Goal: Task Accomplishment & Management: Use online tool/utility

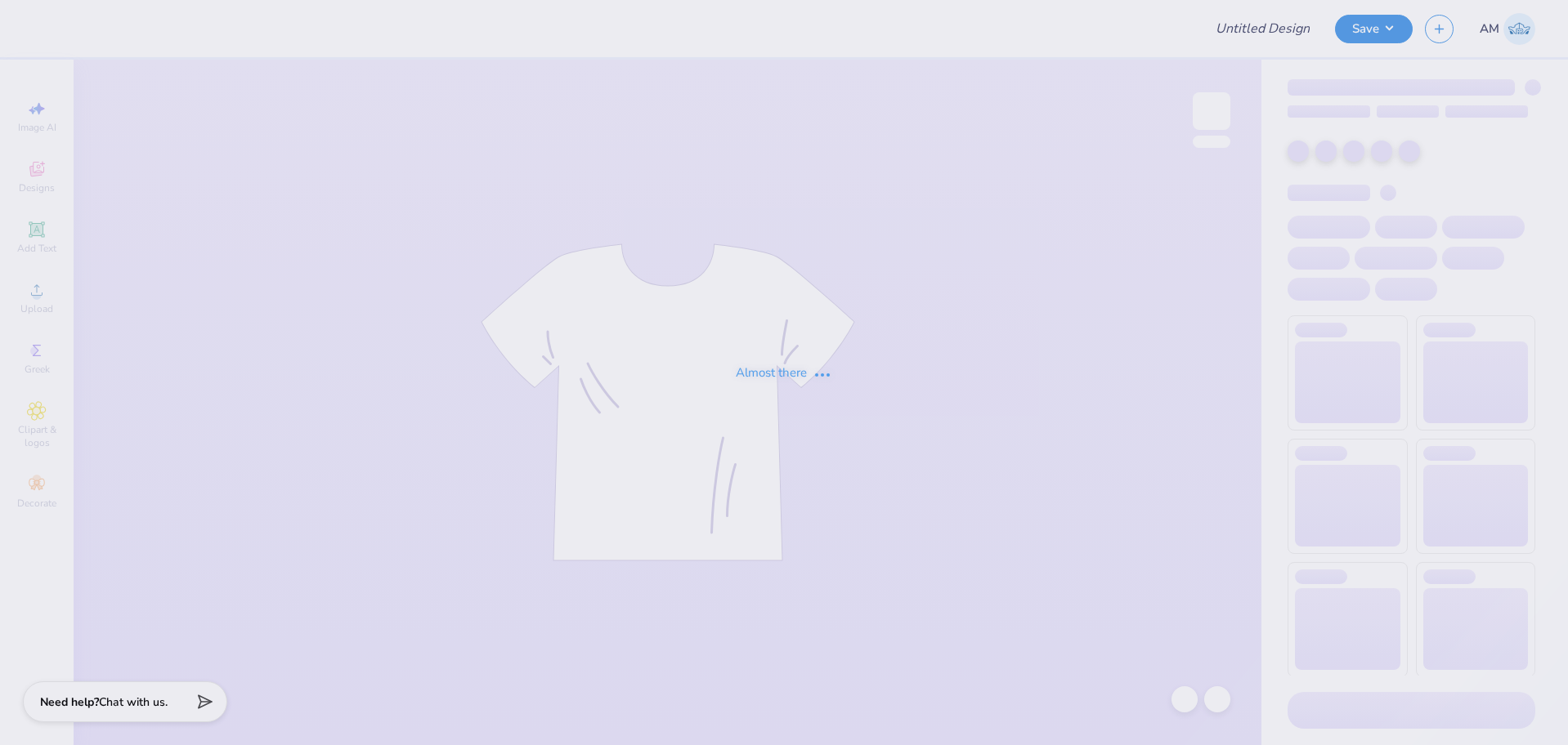
type input "Clemson University : Miranda Lemansky"
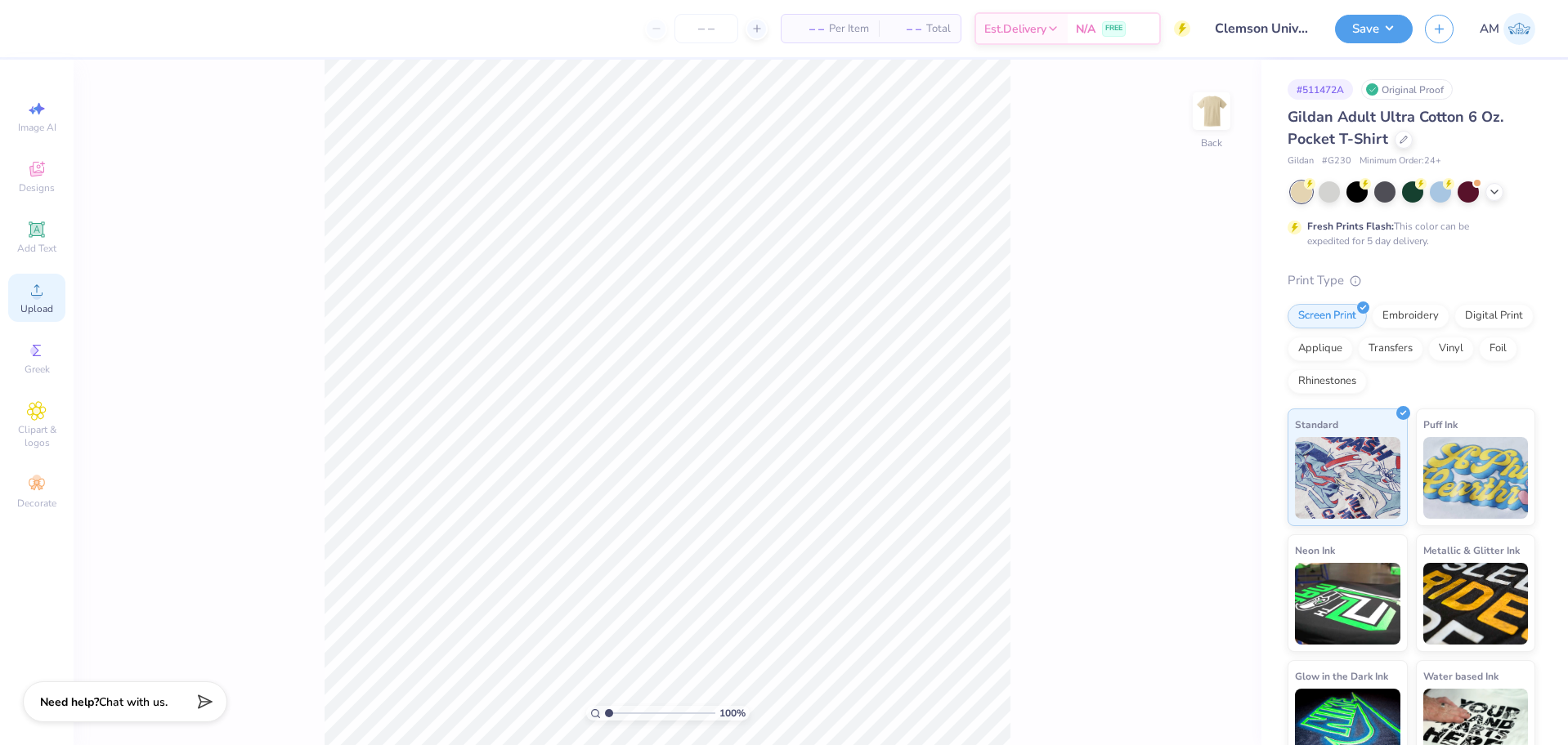
click at [38, 310] on span "Upload" at bounding box center [37, 309] width 33 height 13
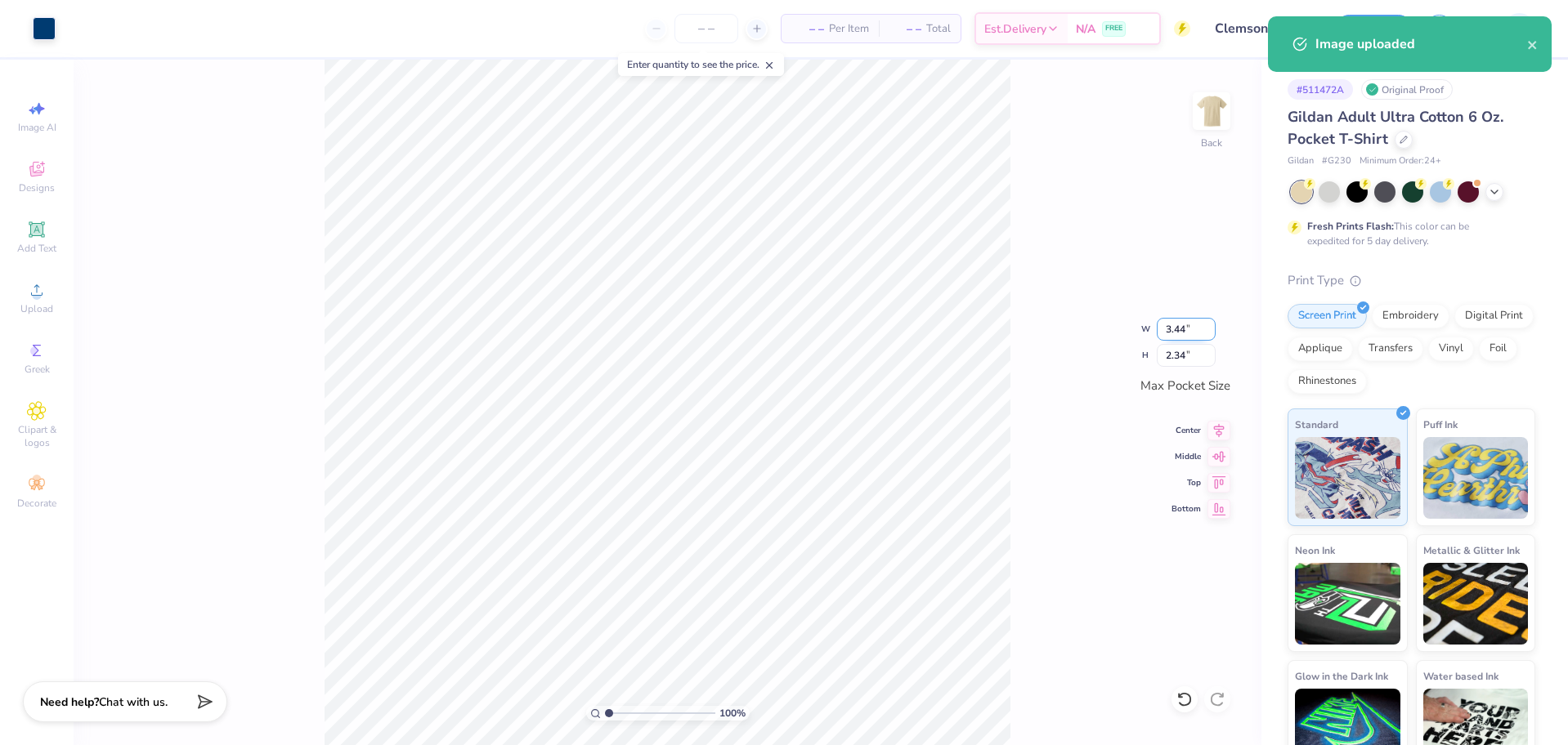
click at [1181, 327] on input "3.44" at bounding box center [1186, 329] width 59 height 23
type input "3.50"
type input "2.38"
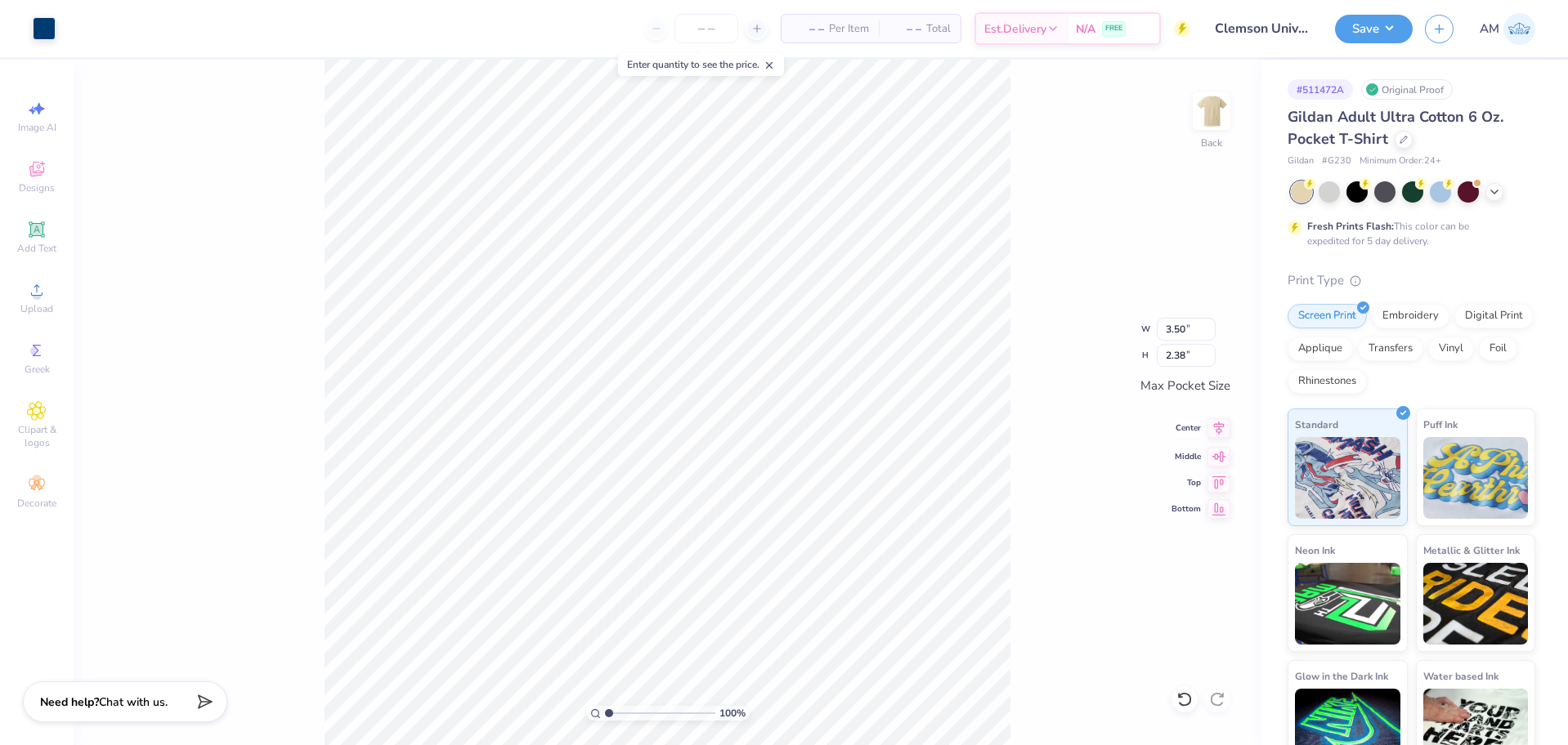
click at [1221, 431] on icon at bounding box center [1219, 428] width 23 height 20
click at [1218, 464] on icon at bounding box center [1219, 455] width 23 height 20
click at [1222, 103] on img at bounding box center [1212, 112] width 66 height 66
click at [35, 298] on circle at bounding box center [36, 295] width 9 height 9
click at [1199, 335] on input "15.00" at bounding box center [1201, 327] width 59 height 23
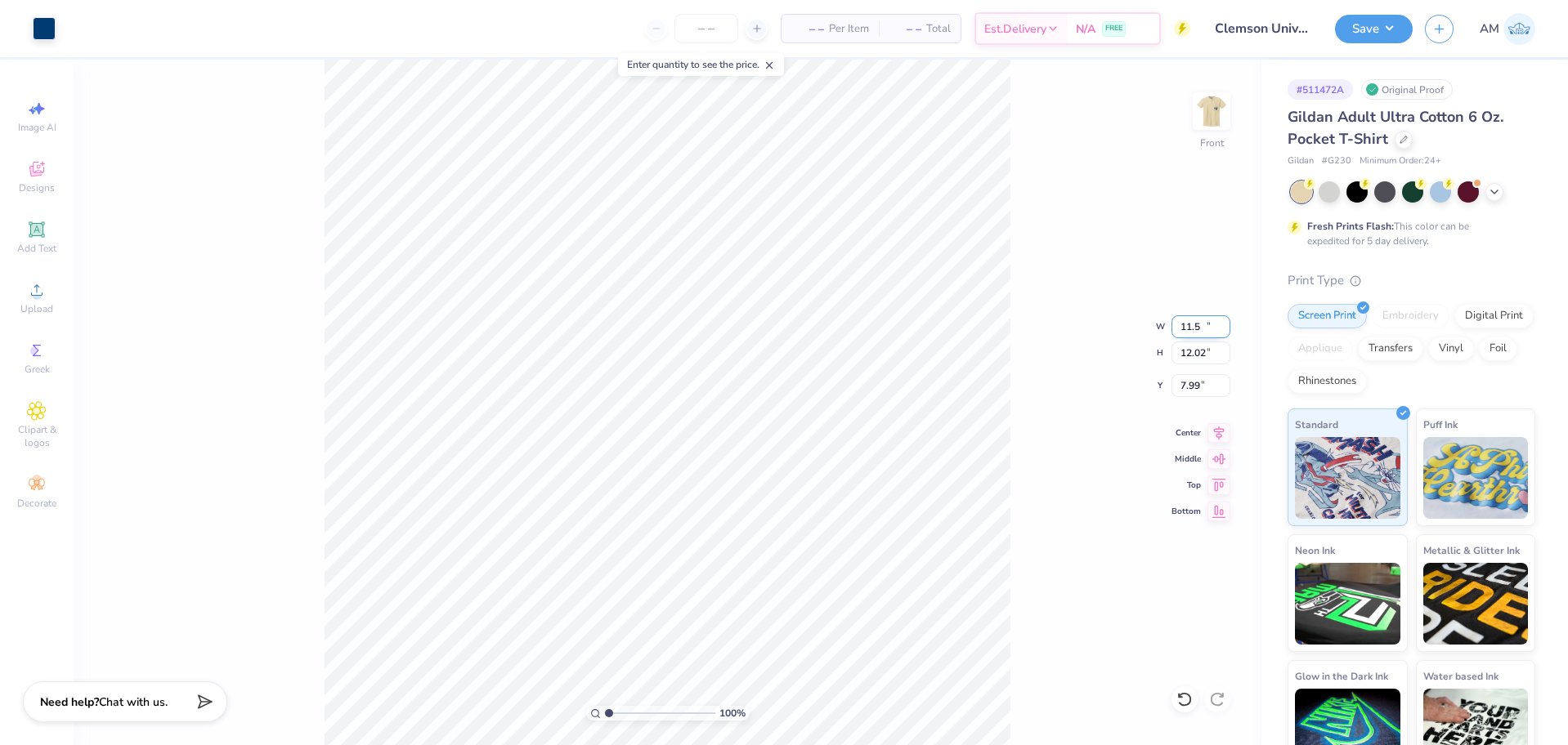
type input "11.50"
type input "12.02"
click at [1186, 391] on input "7.99" at bounding box center [1201, 386] width 59 height 23
type input "3.00"
click at [1218, 428] on icon at bounding box center [1219, 431] width 23 height 20
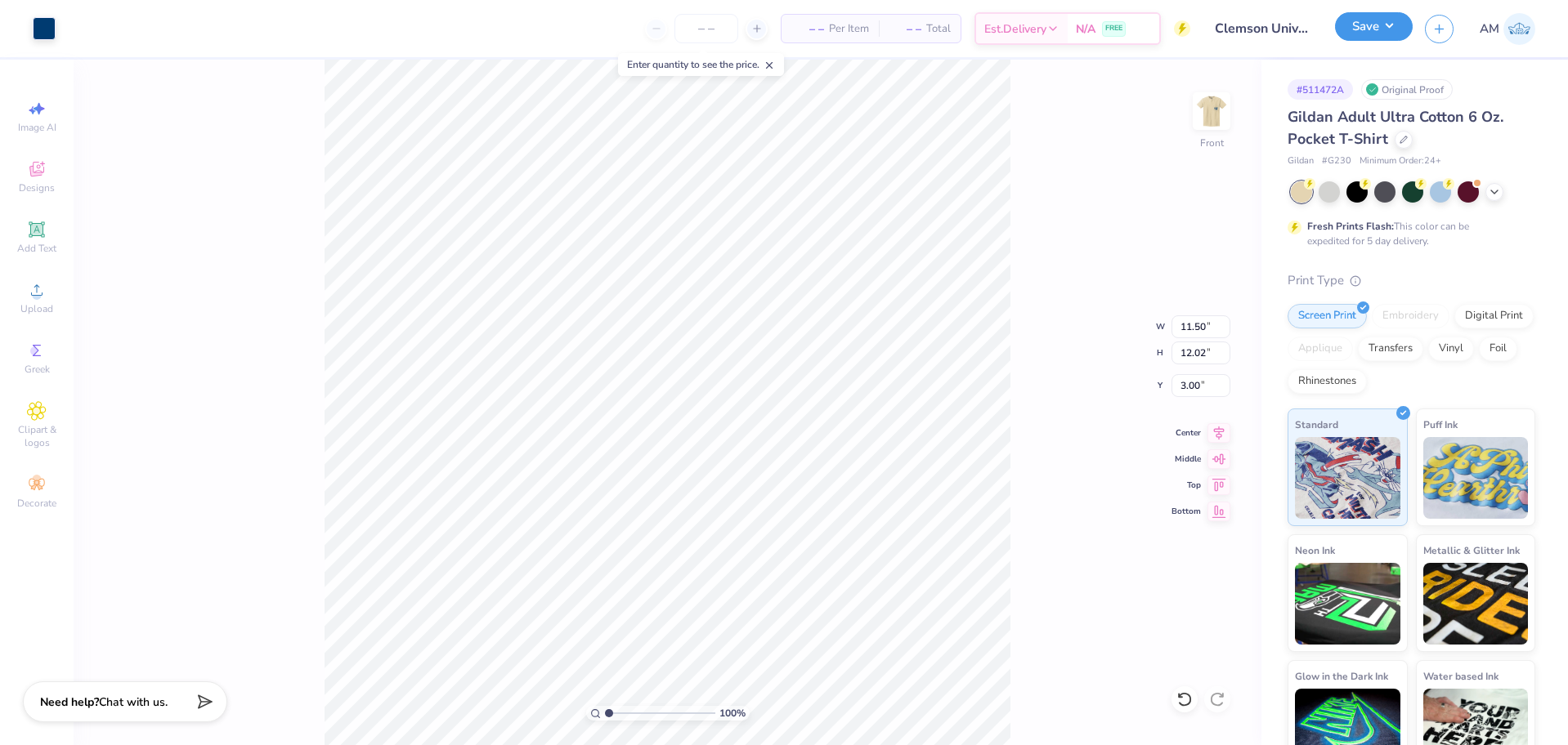
click at [1367, 30] on button "Save" at bounding box center [1373, 26] width 78 height 29
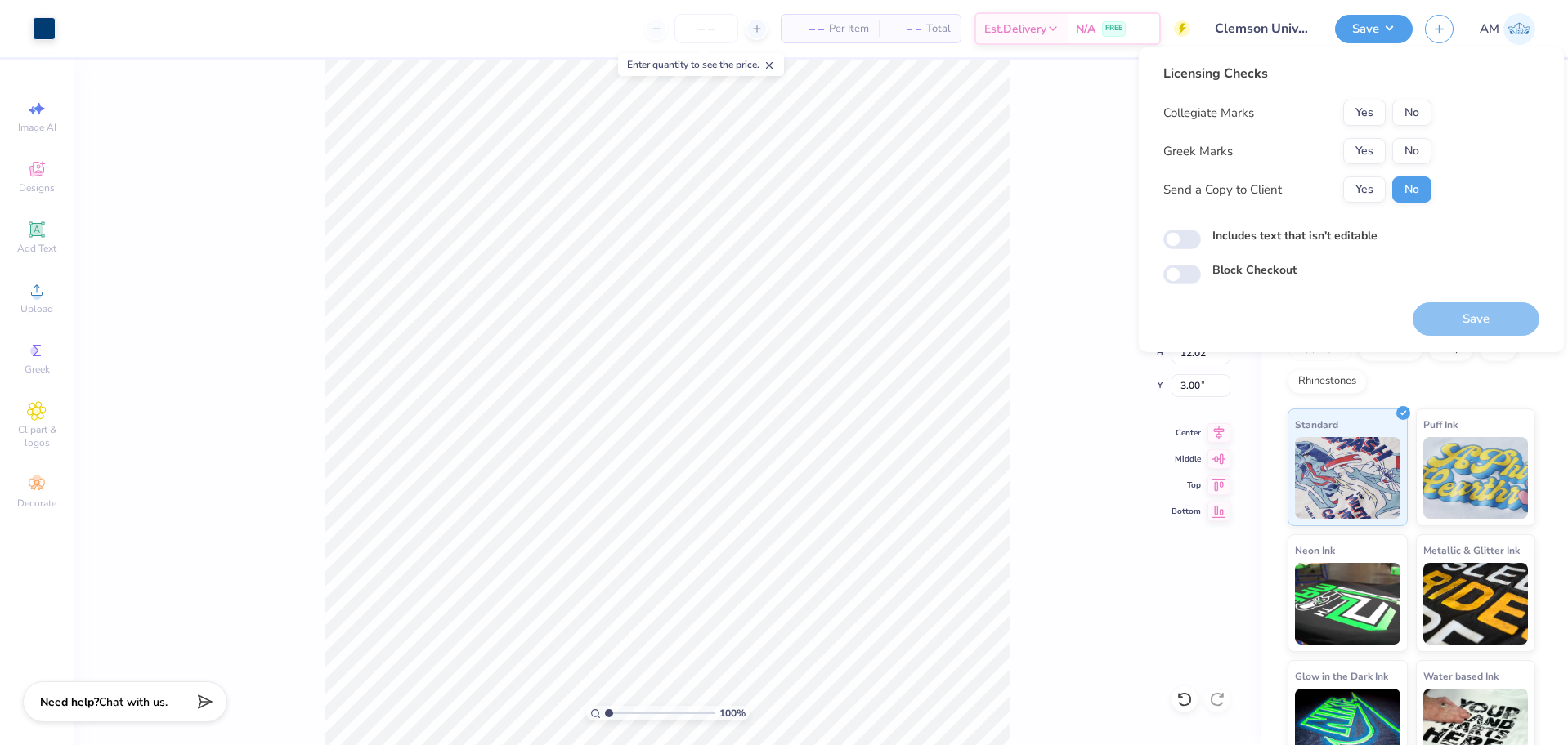
click at [1359, 135] on div "Collegiate Marks Yes No Greek Marks Yes No Send a Copy to Client Yes No" at bounding box center [1297, 150] width 268 height 103
click at [1365, 152] on button "Yes" at bounding box center [1364, 151] width 43 height 26
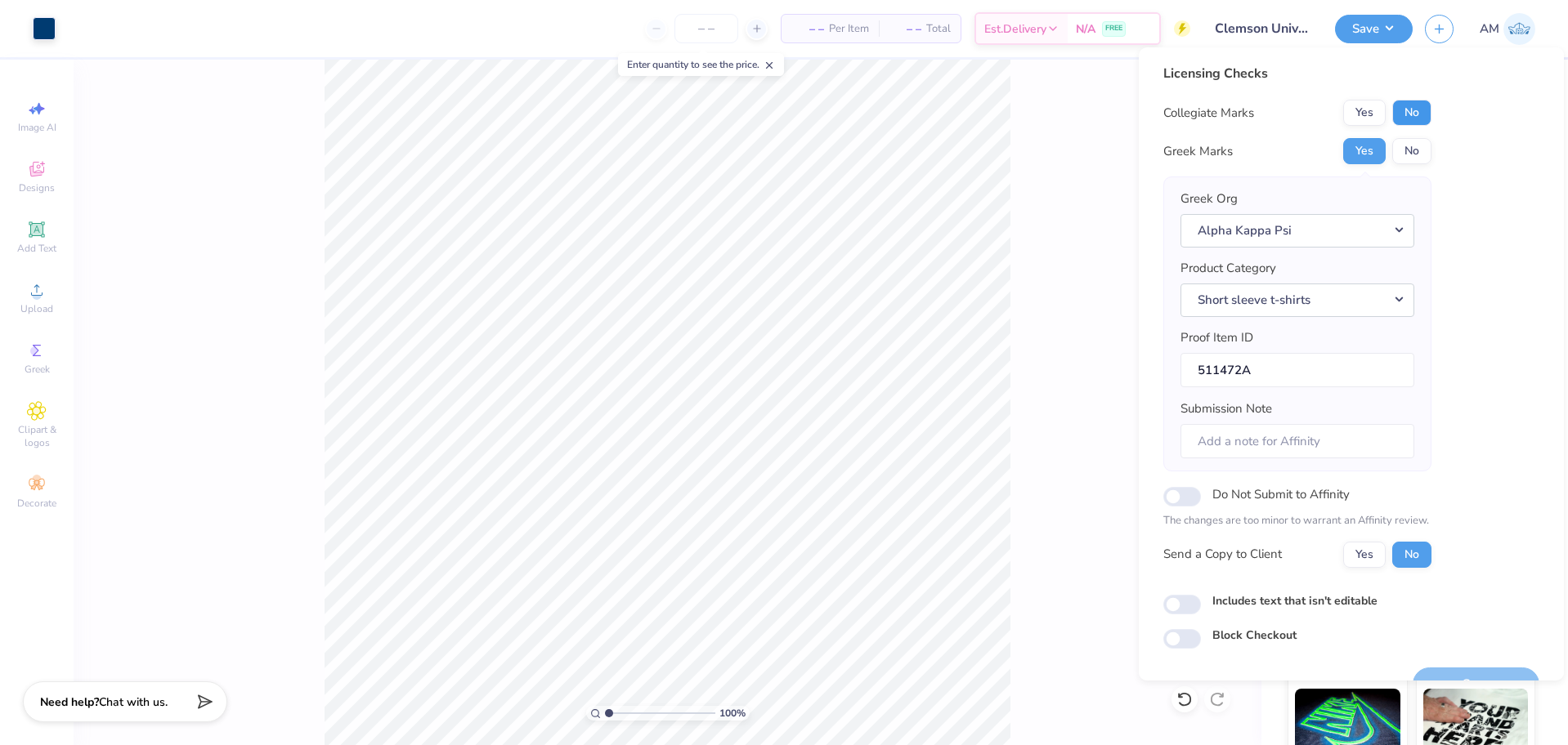
click at [1414, 116] on button "No" at bounding box center [1412, 112] width 39 height 26
click at [1369, 560] on button "Yes" at bounding box center [1364, 555] width 43 height 26
click at [1190, 607] on input "Includes text that isn't editable" at bounding box center [1182, 605] width 38 height 20
checkbox input "true"
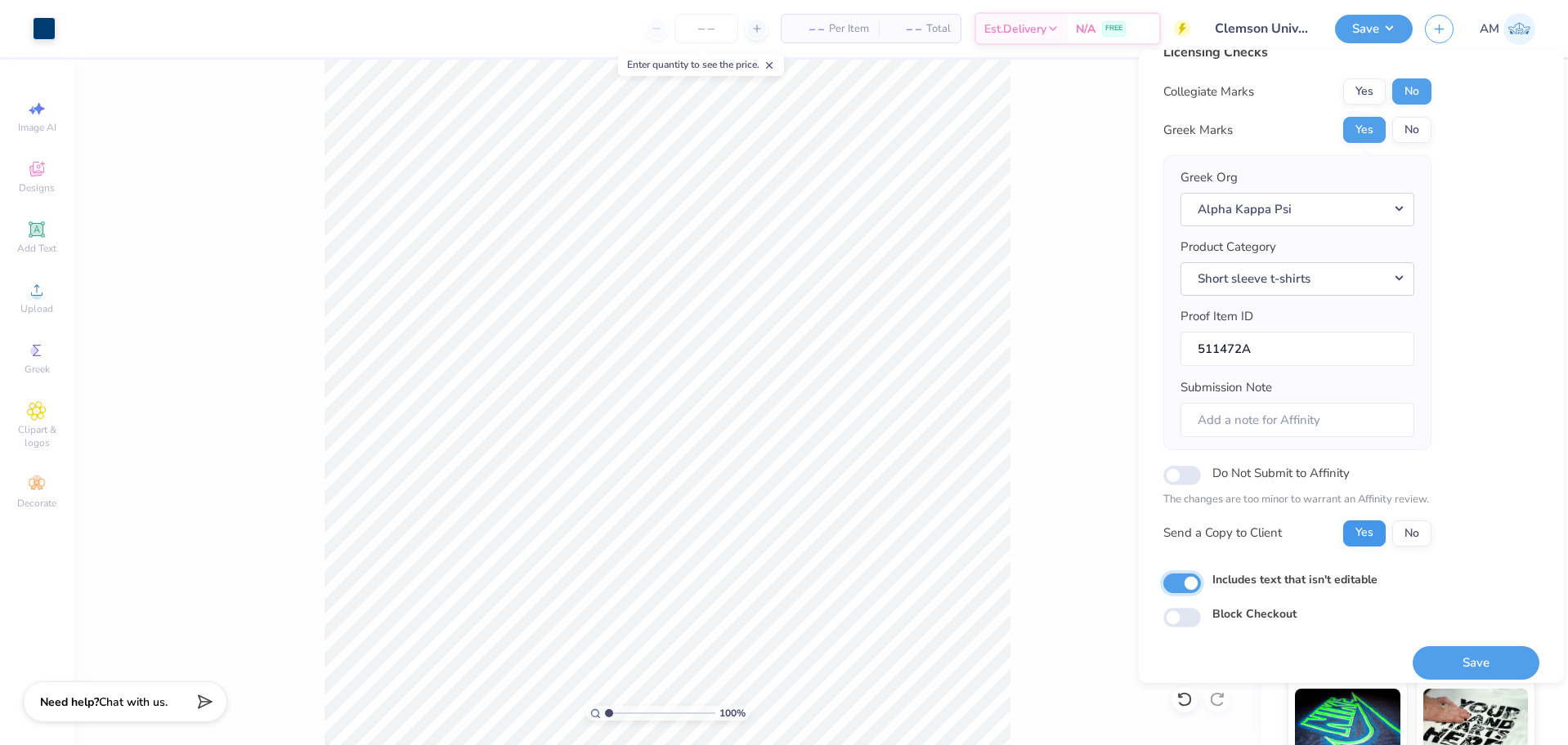
scroll to position [36, 0]
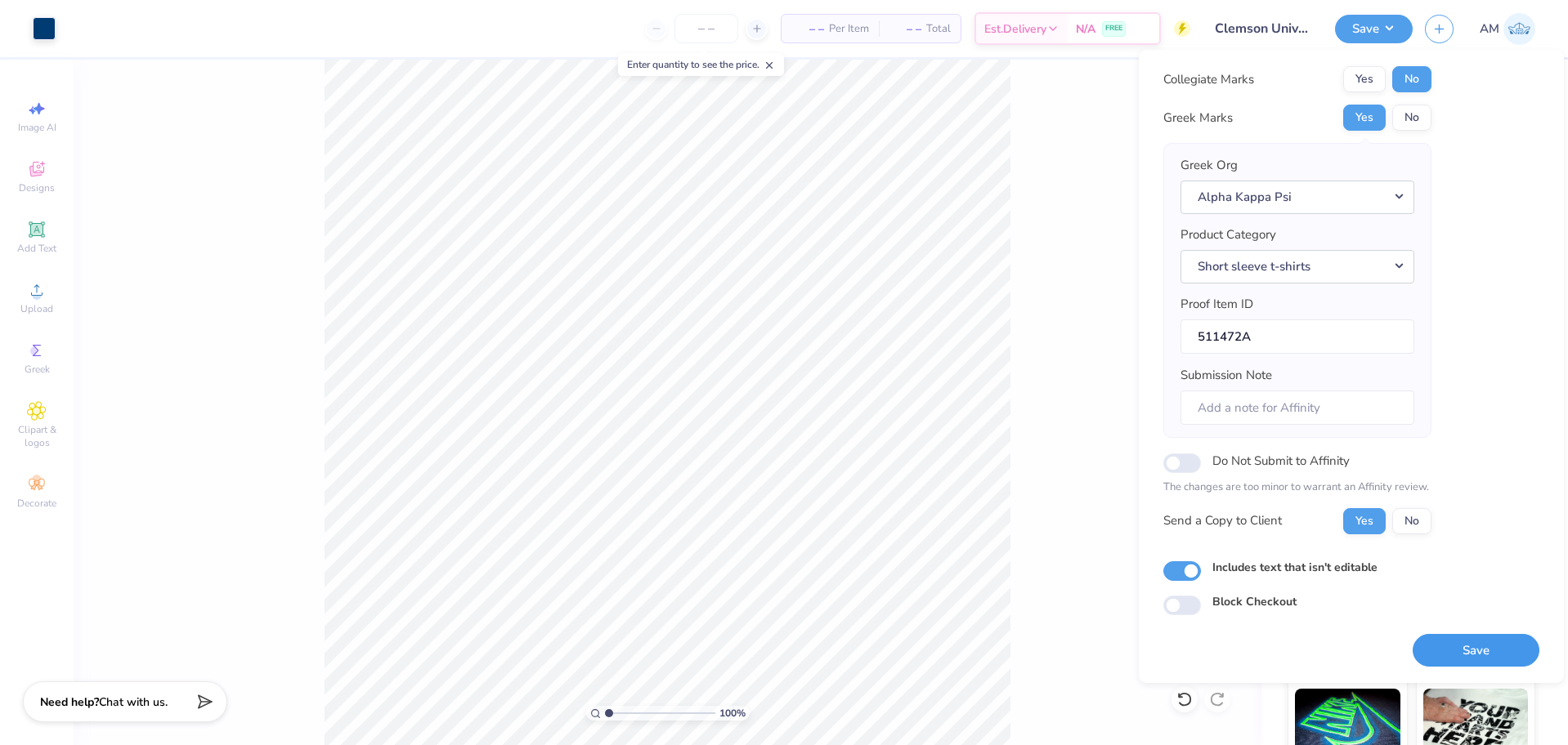
click at [1472, 661] on button "Save" at bounding box center [1476, 651] width 126 height 34
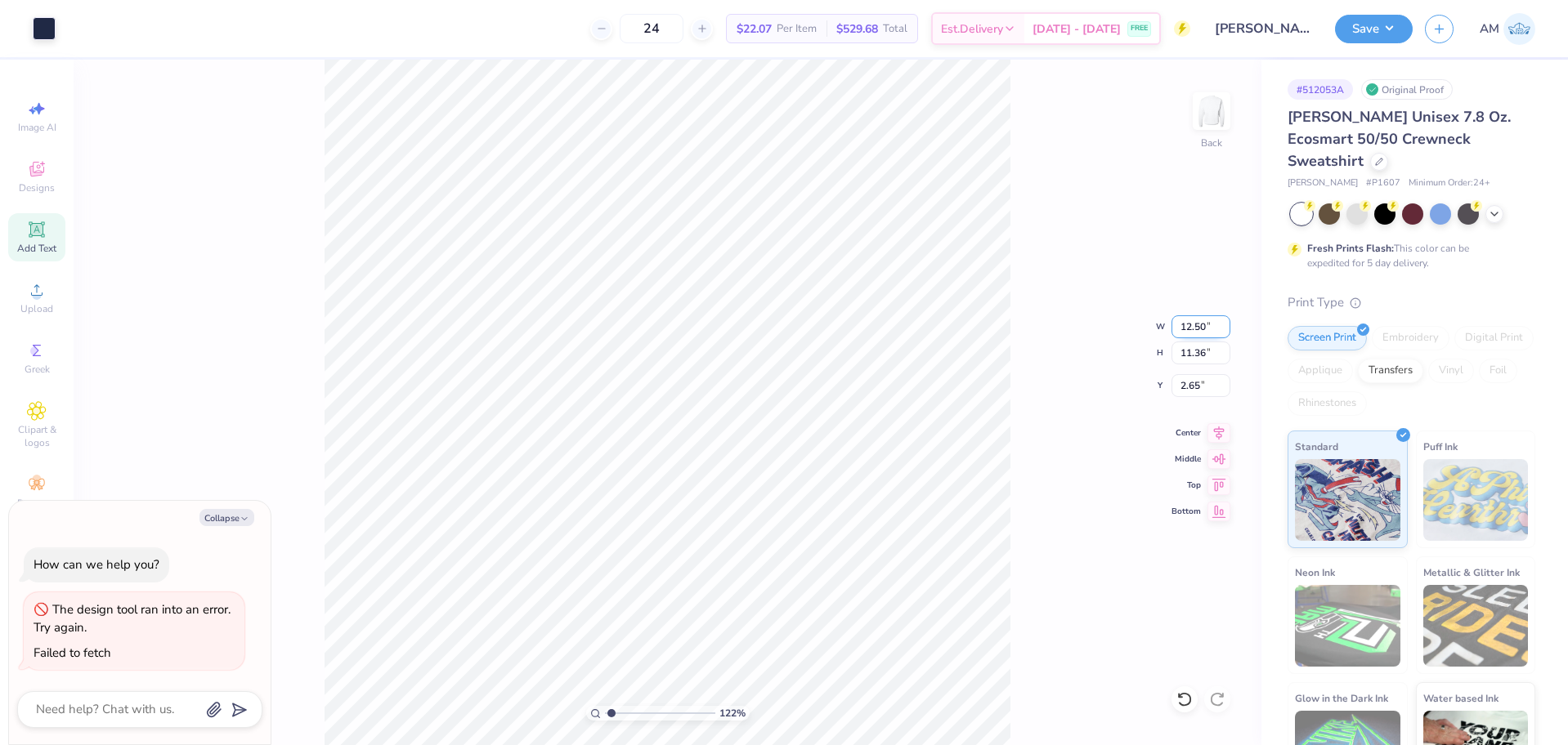
click at [1184, 327] on input "12.50" at bounding box center [1201, 327] width 59 height 23
type input "10"
type input "1.22152498603933"
type input "10.00"
type input "9.09"
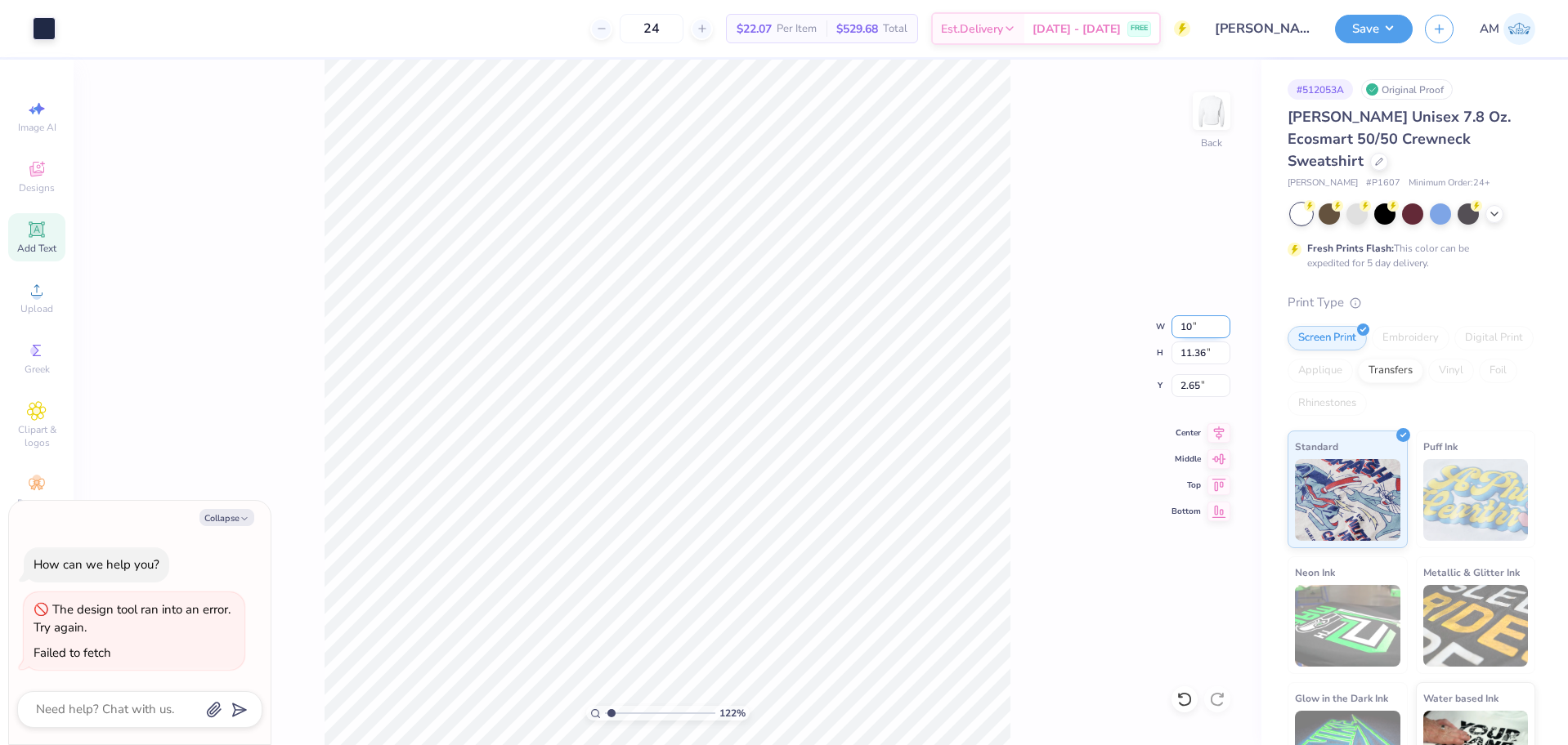
type input "3.78"
type textarea "x"
click at [1194, 391] on input "3.78" at bounding box center [1201, 386] width 59 height 23
type input "3"
type input "1.22152498603933"
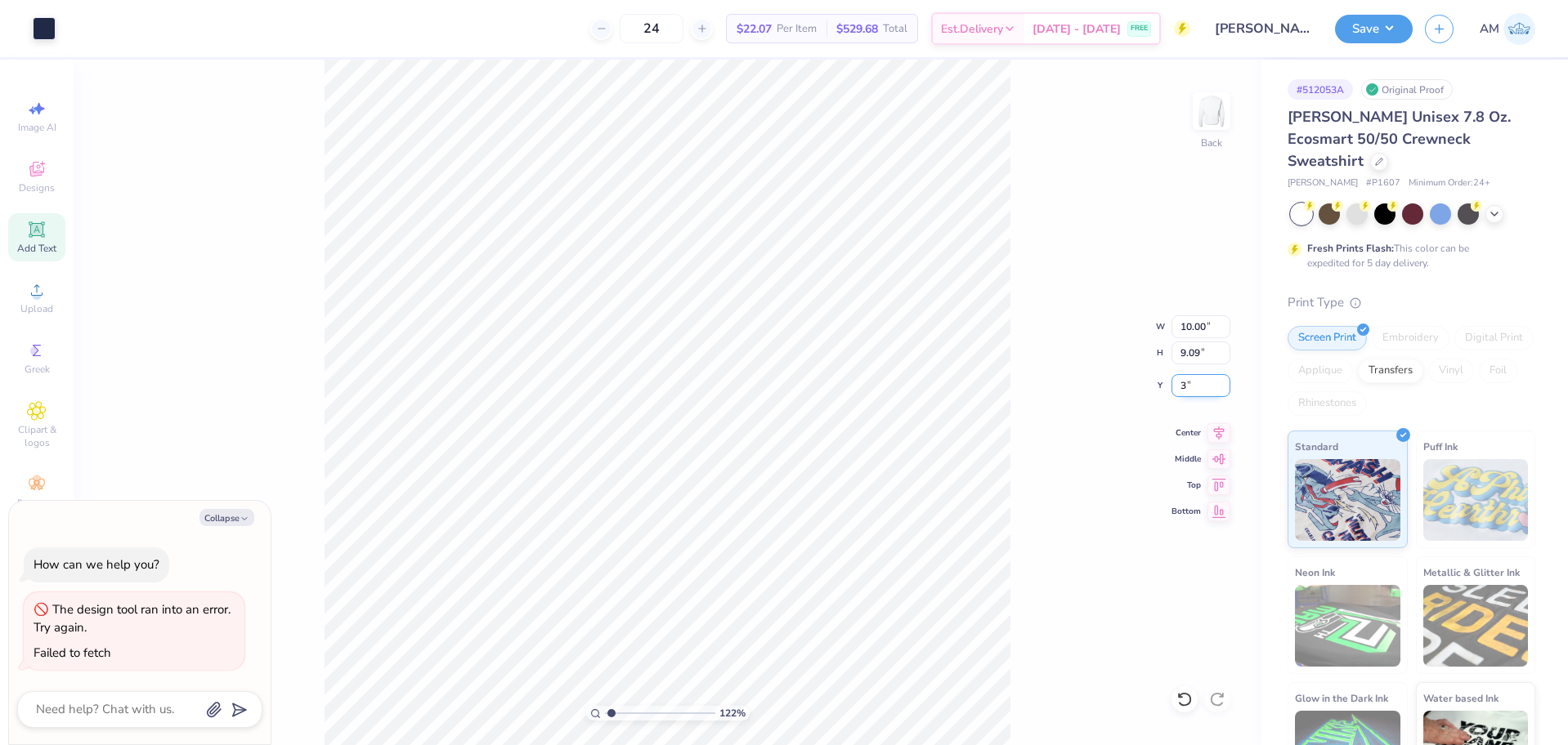
type input "3.00"
type textarea "x"
click at [1216, 435] on icon at bounding box center [1219, 431] width 23 height 20
click at [1345, 26] on button "Save" at bounding box center [1373, 26] width 78 height 29
type input "1.22152498603933"
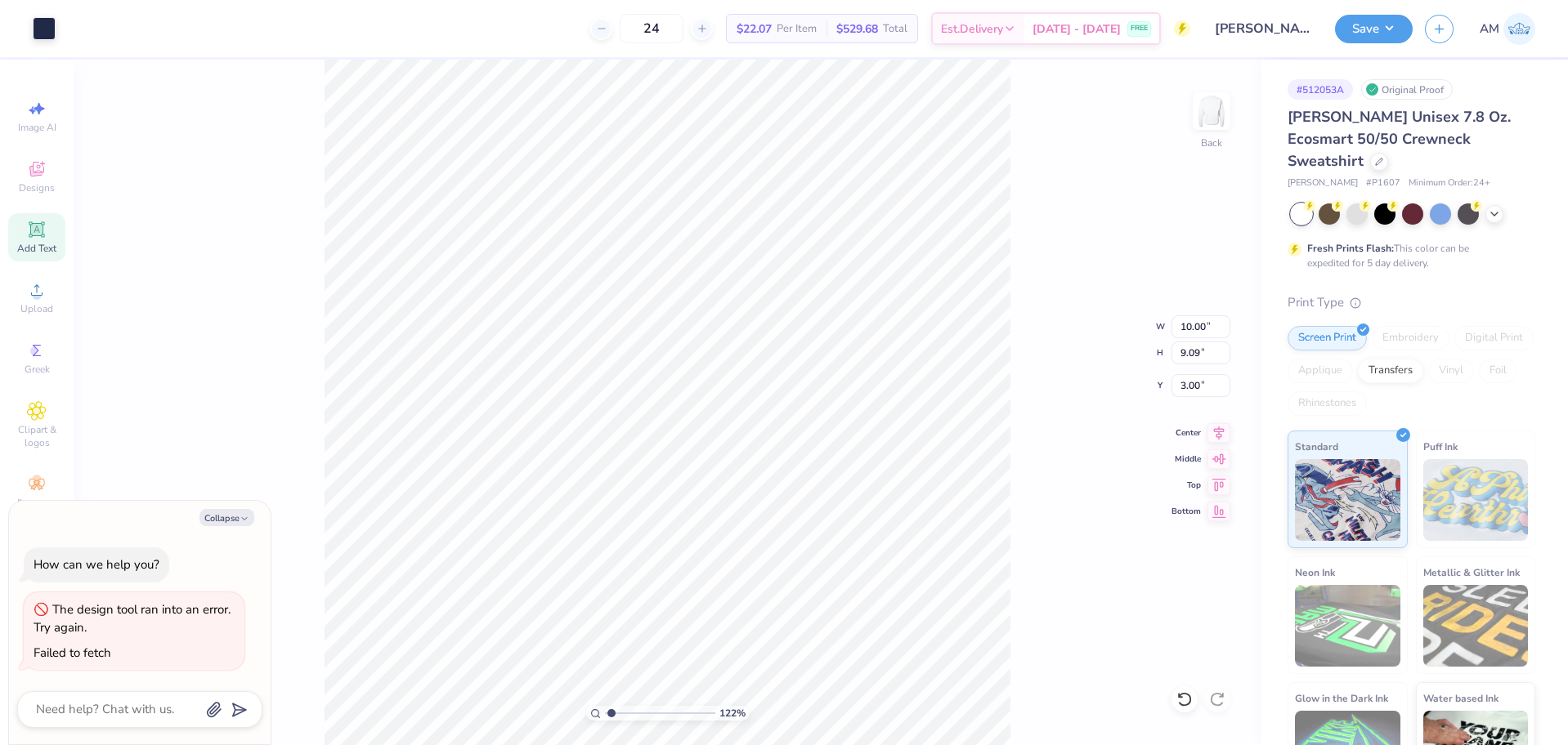
type textarea "x"
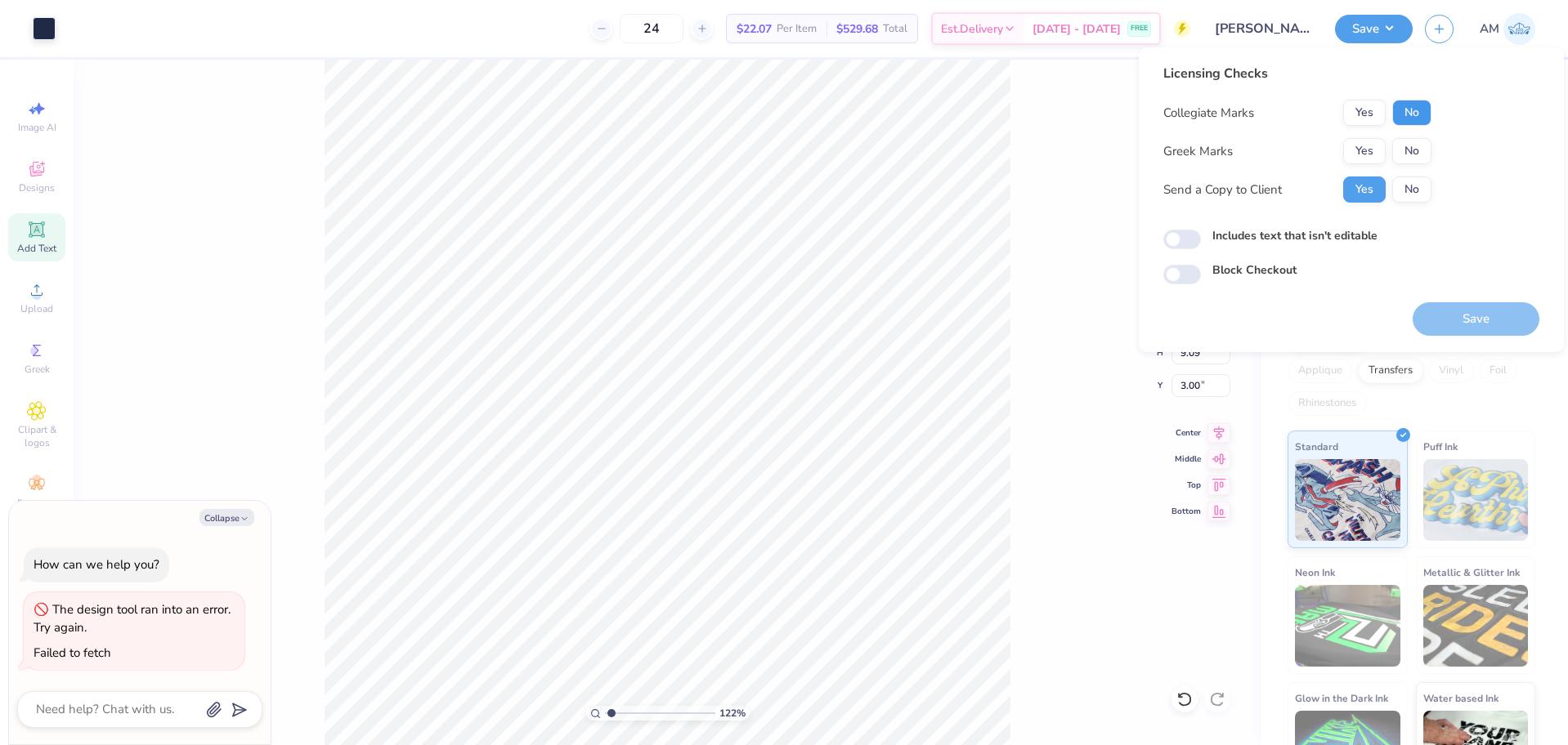
click at [1414, 110] on button "No" at bounding box center [1412, 112] width 39 height 26
click at [1410, 152] on button "No" at bounding box center [1412, 151] width 39 height 26
type input "1.22152498603933"
type textarea "x"
click at [1447, 323] on button "Save" at bounding box center [1476, 318] width 126 height 34
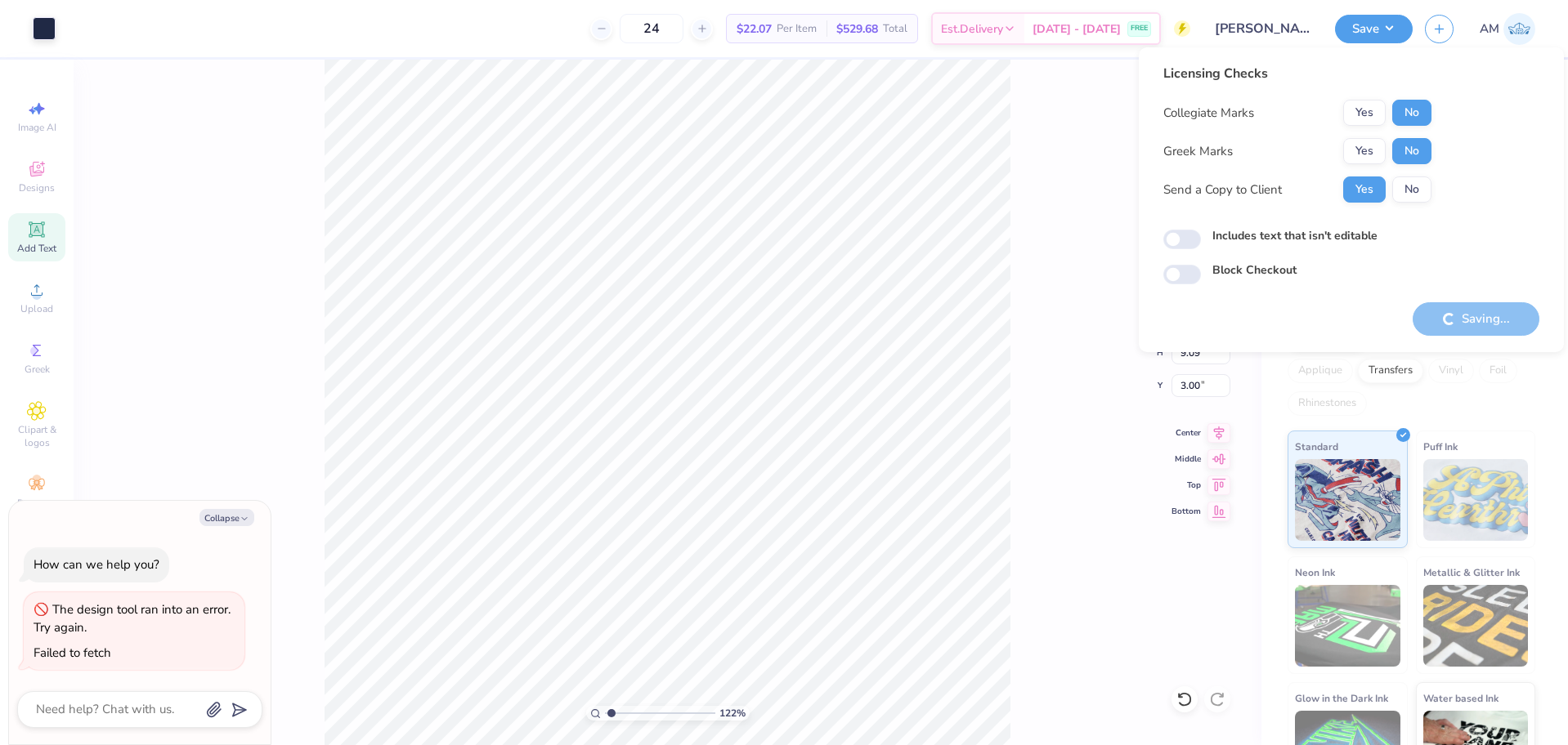
type input "1.22152498603933"
type textarea "x"
type input "1.22152498603933"
type textarea "x"
type input "1.22152498603933"
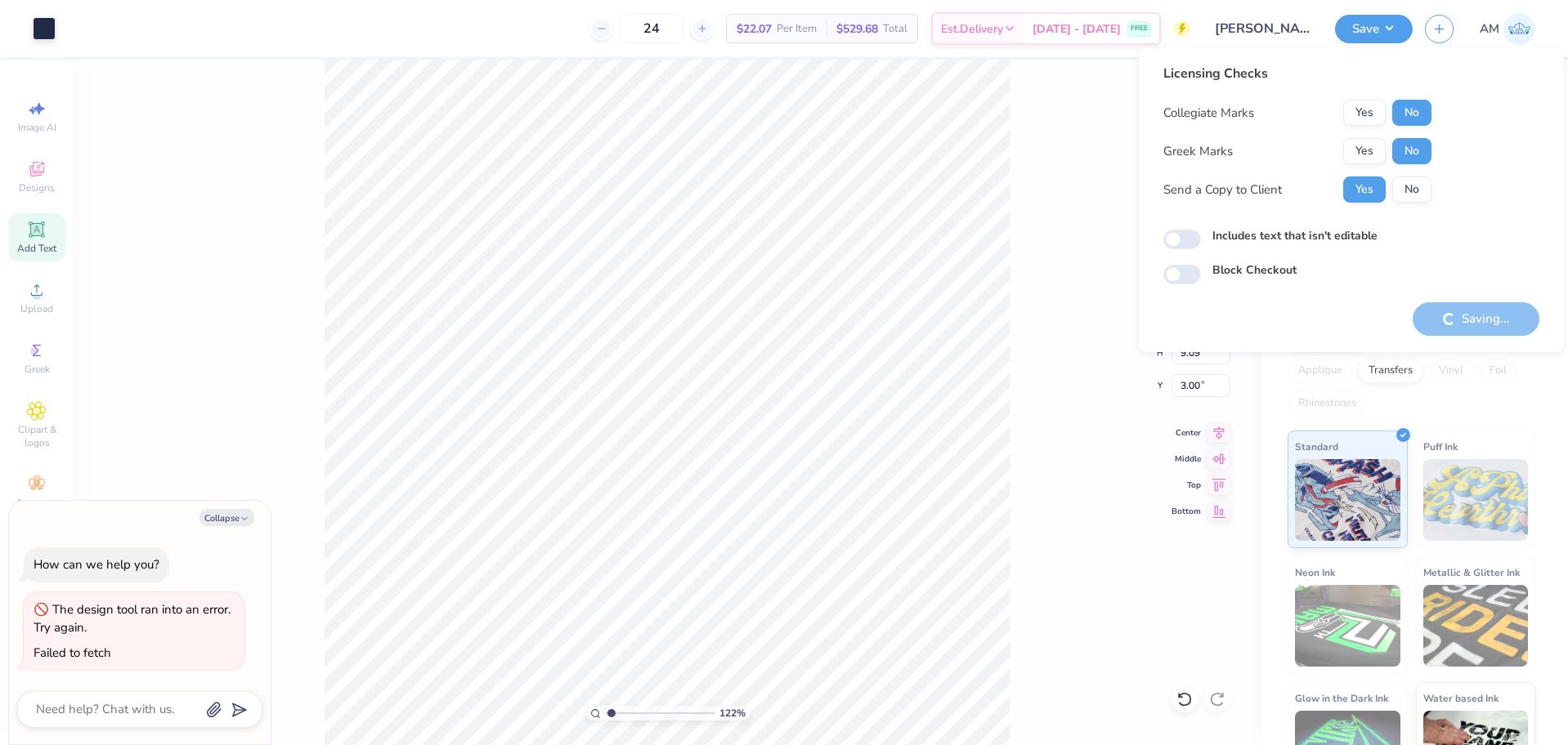
type textarea "x"
type input "1.22152498603933"
type textarea "x"
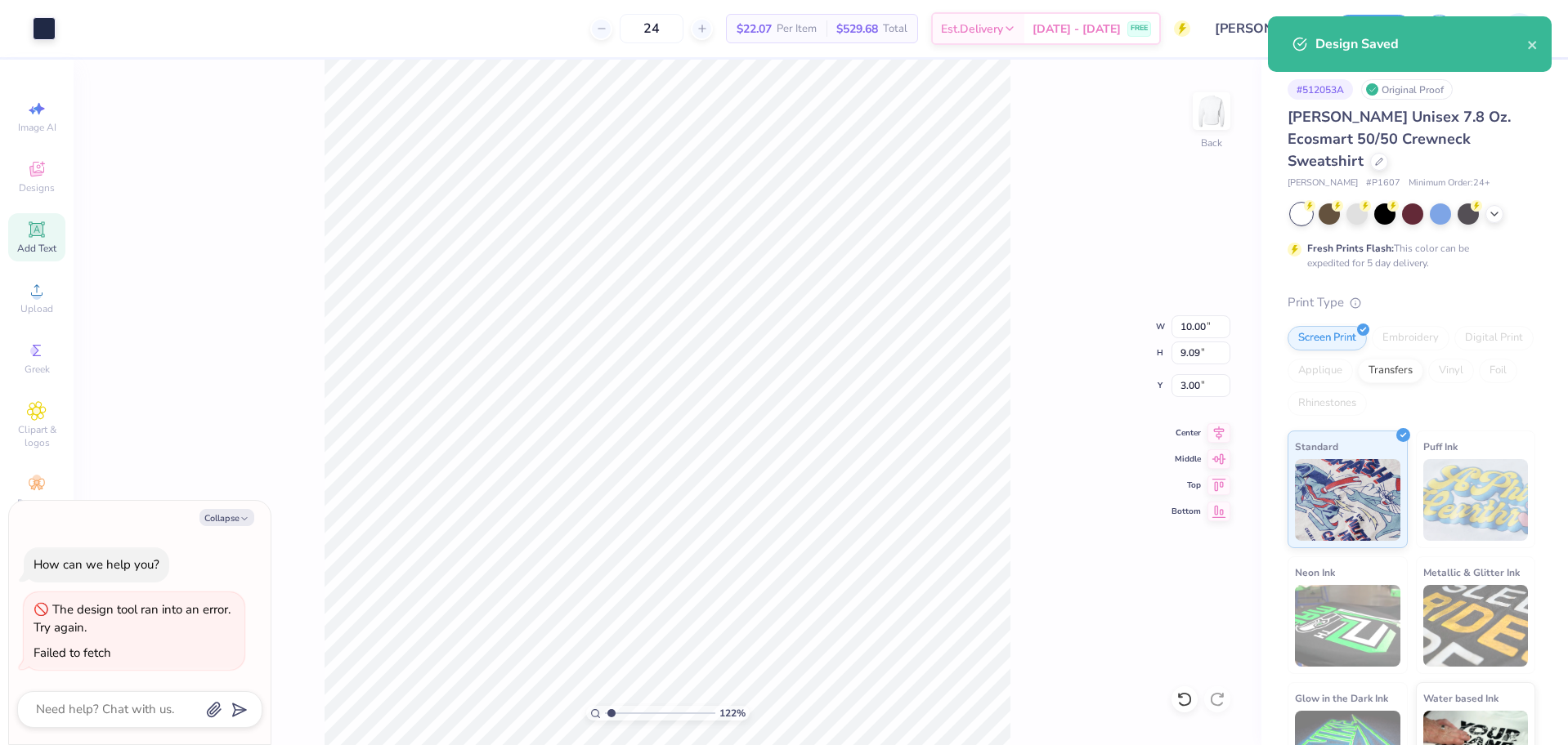
type input "1.22152498603933"
type textarea "x"
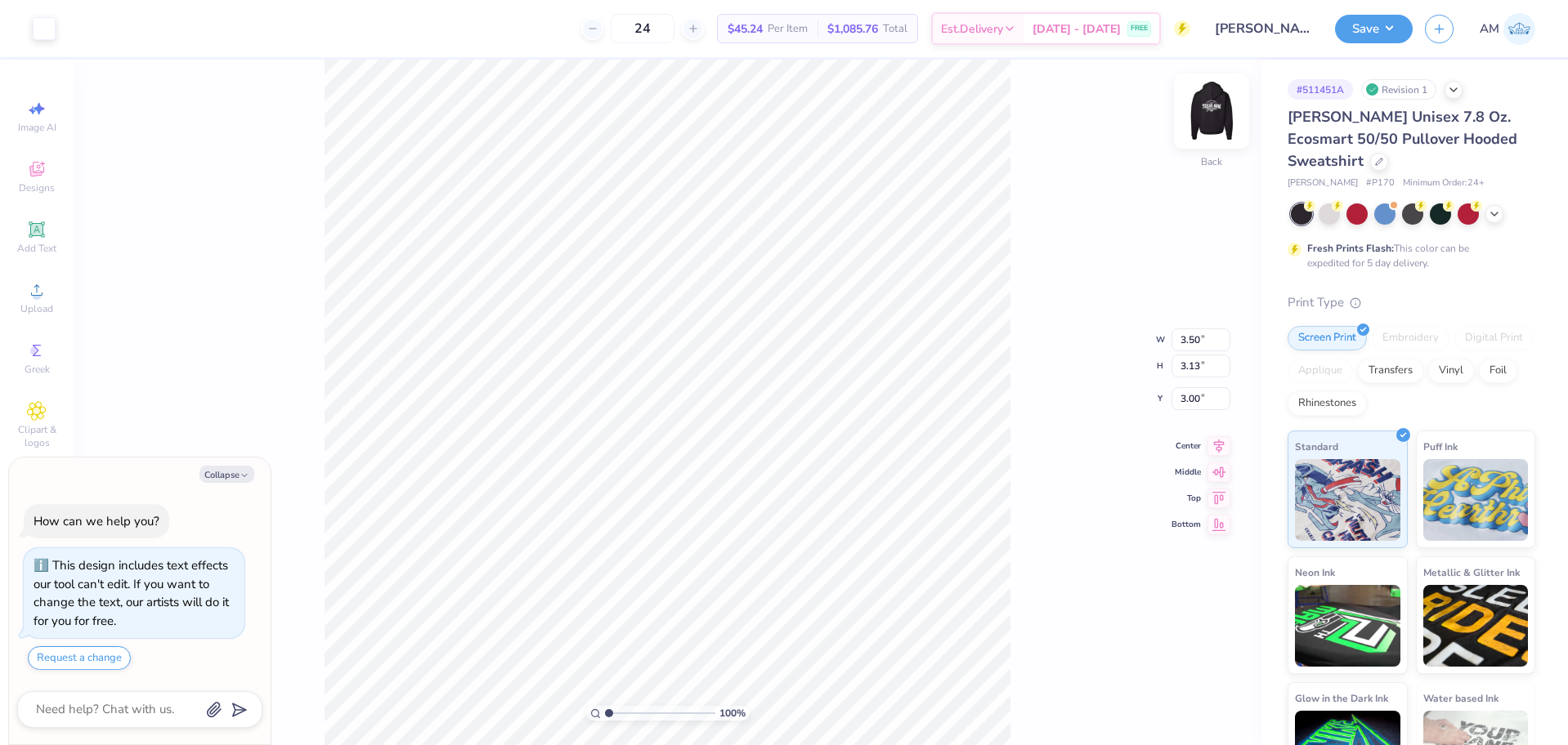
click at [1203, 115] on img at bounding box center [1212, 112] width 66 height 66
click at [39, 294] on circle at bounding box center [36, 295] width 9 height 9
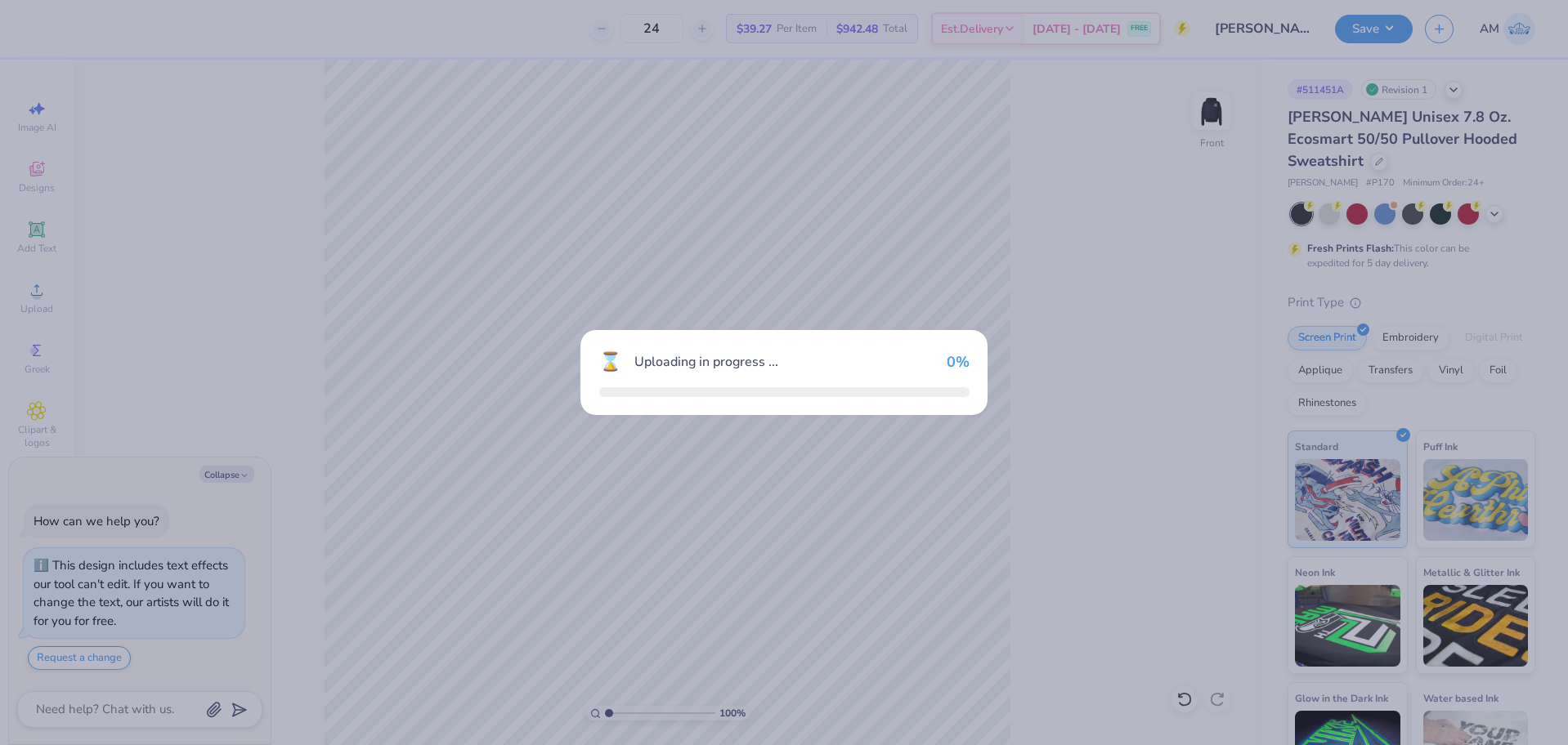
type textarea "x"
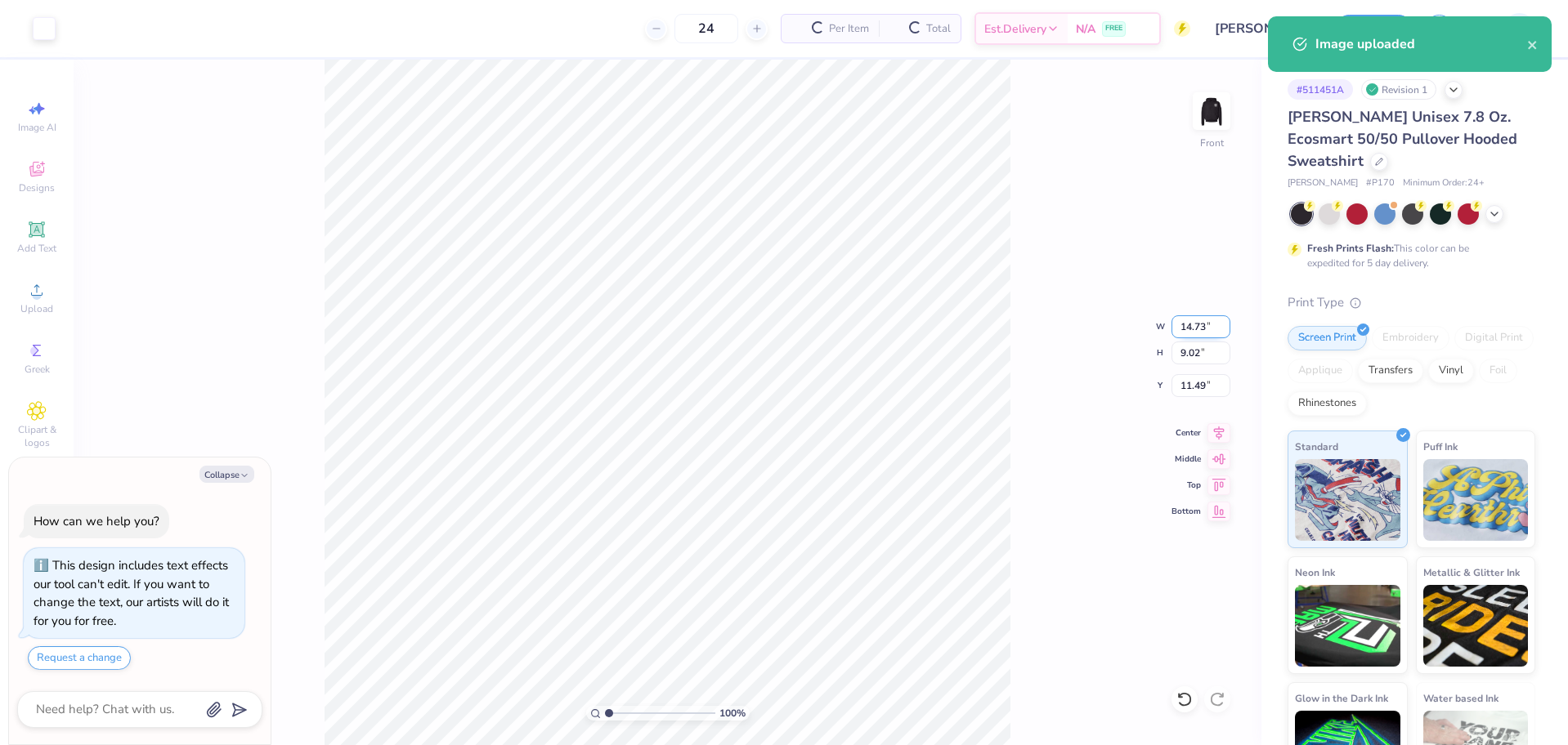
click at [1193, 328] on input "14.73" at bounding box center [1201, 327] width 59 height 23
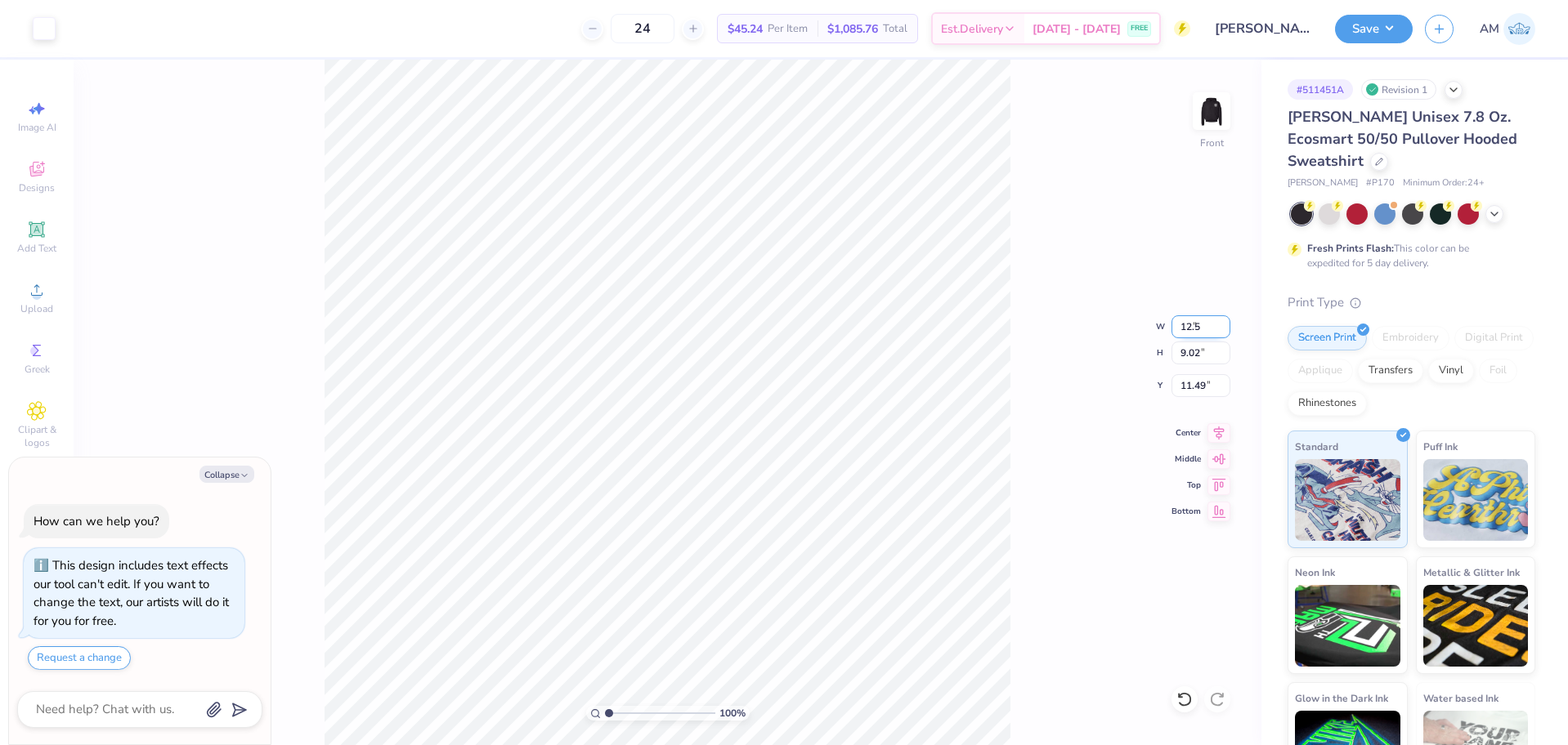
type input "12.5"
type textarea "x"
type input "12.50"
type input "7.65"
click at [1190, 386] on input "12.17" at bounding box center [1201, 386] width 59 height 23
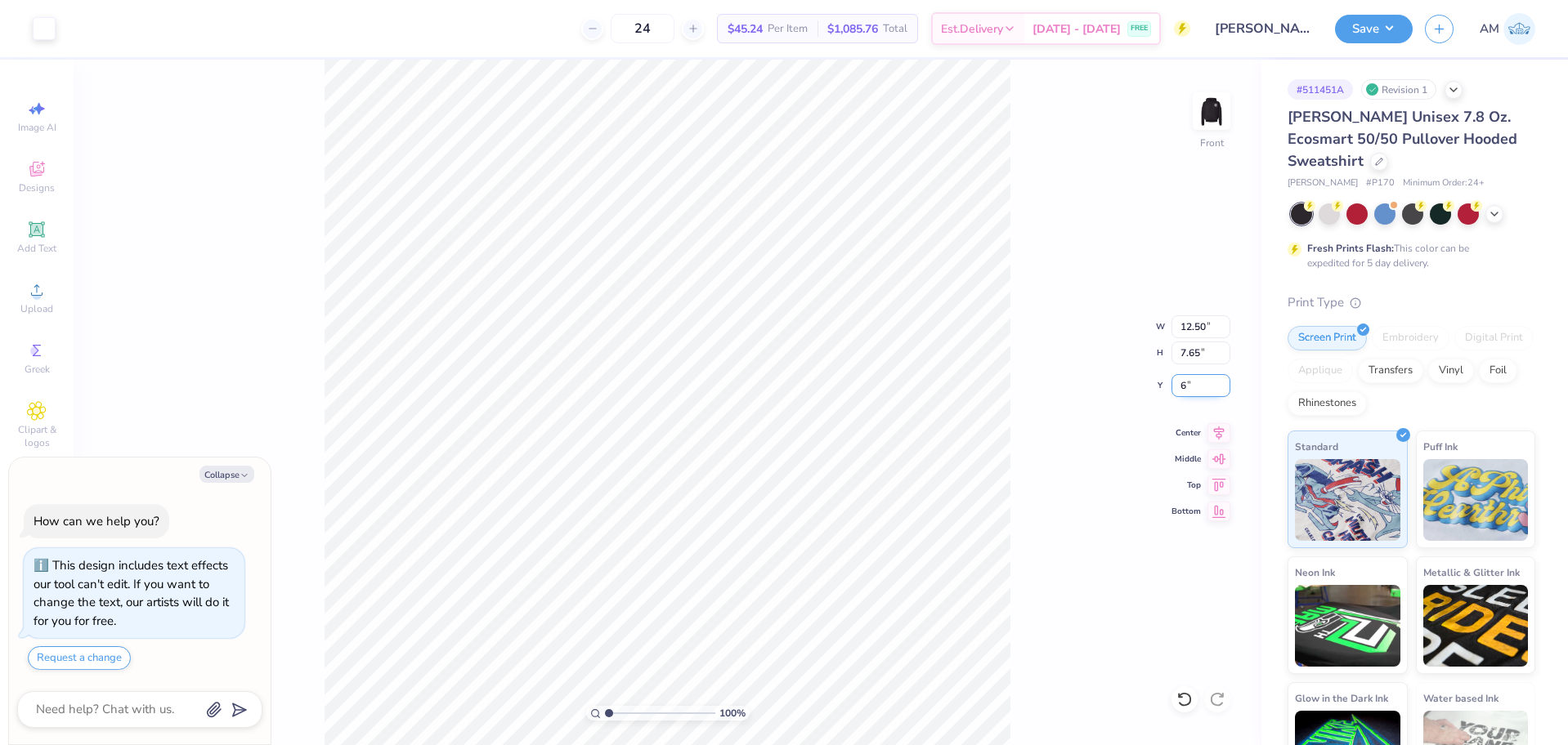
type input "6"
type textarea "x"
type input "6.00"
type input "1.35006143669128"
click at [1224, 432] on icon at bounding box center [1219, 431] width 23 height 20
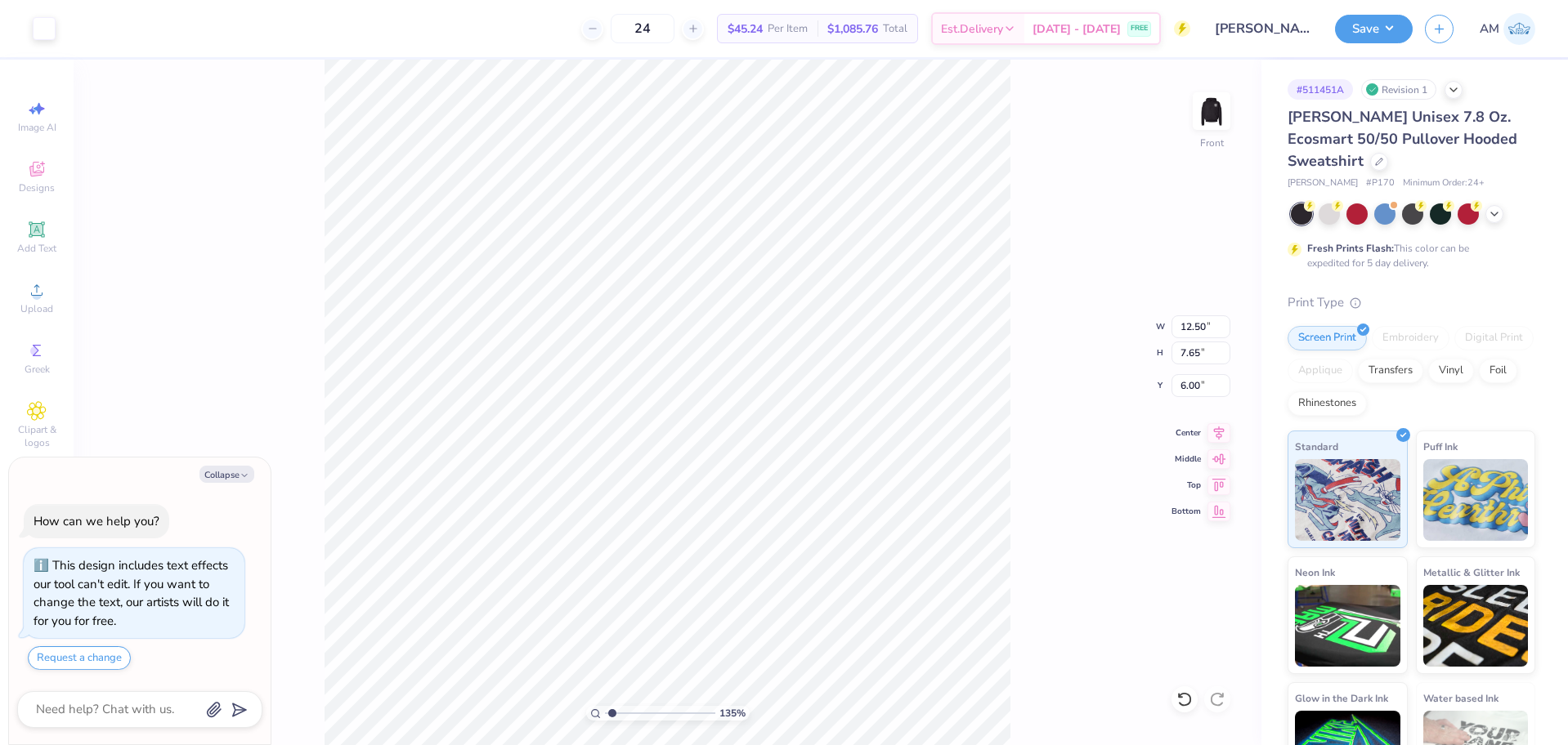
type textarea "x"
type input "3.32211092047231"
type textarea "x"
type input "2.01445811466782"
click at [1376, 32] on button "Save" at bounding box center [1373, 26] width 78 height 29
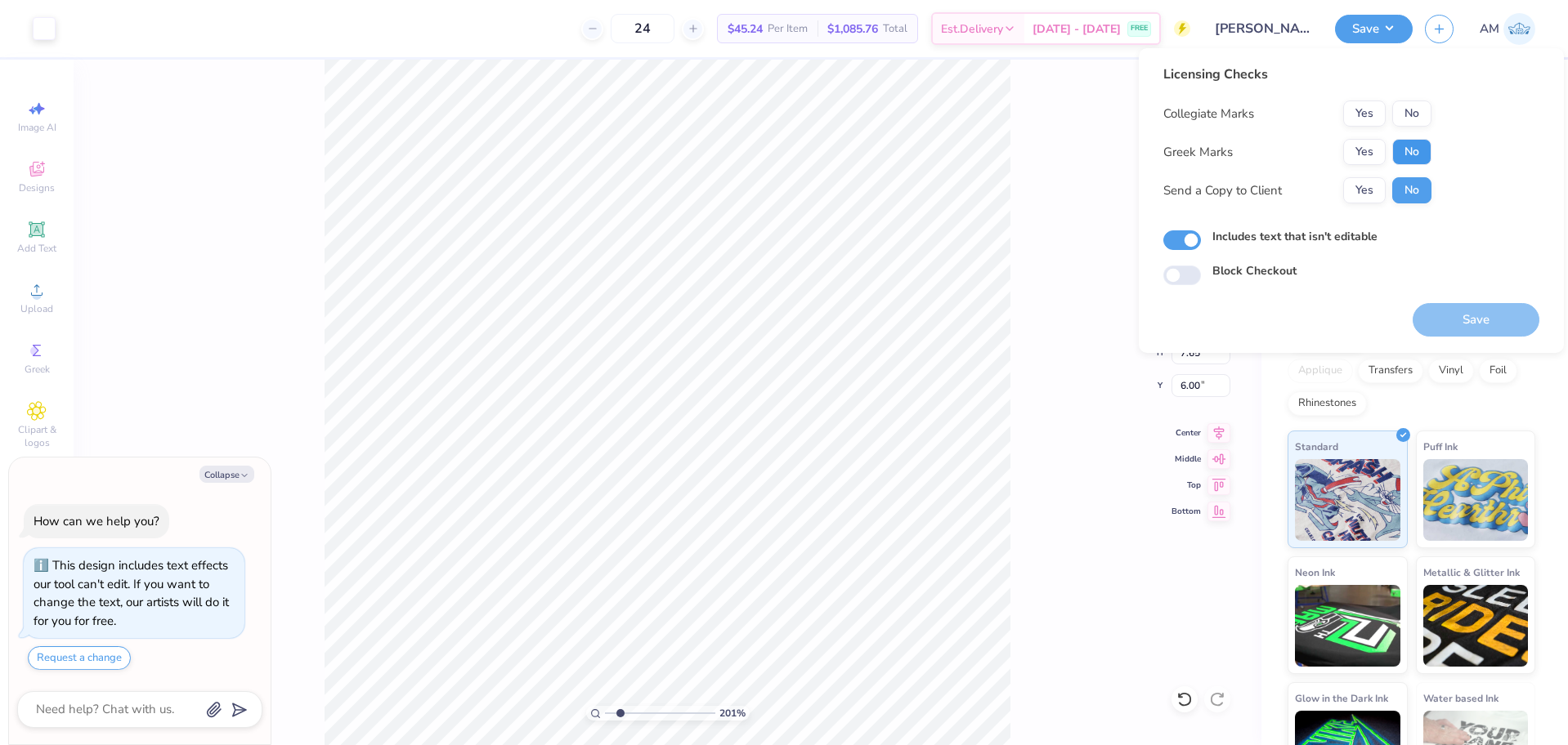
click at [1414, 152] on button "No" at bounding box center [1412, 152] width 39 height 26
click at [1361, 117] on button "Yes" at bounding box center [1364, 113] width 43 height 26
click at [1362, 185] on button "Yes" at bounding box center [1364, 190] width 43 height 26
click at [1487, 327] on button "Save" at bounding box center [1476, 319] width 126 height 34
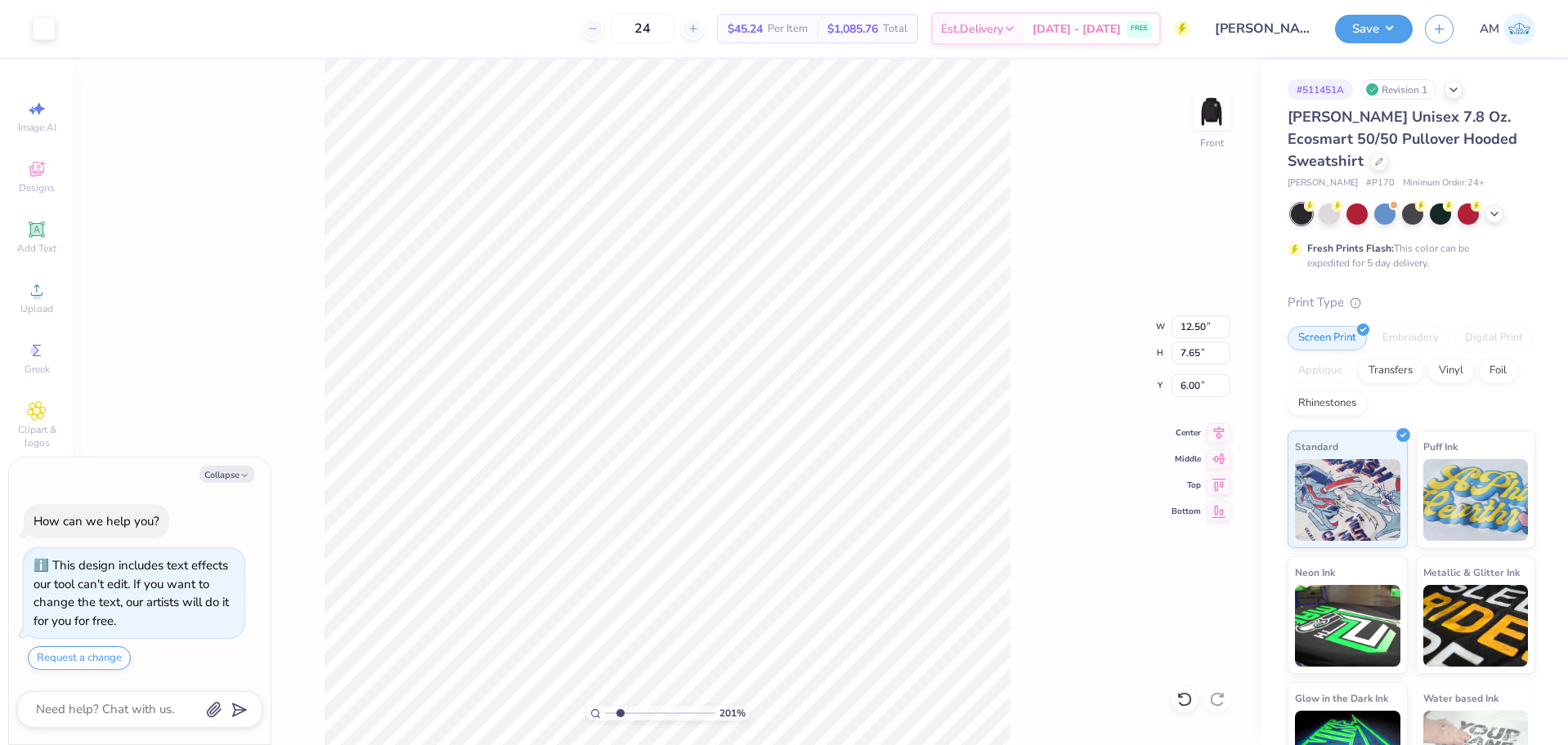
type textarea "x"
type input "3.00581987268404"
type textarea "x"
type input "1.35006143669128"
type textarea "x"
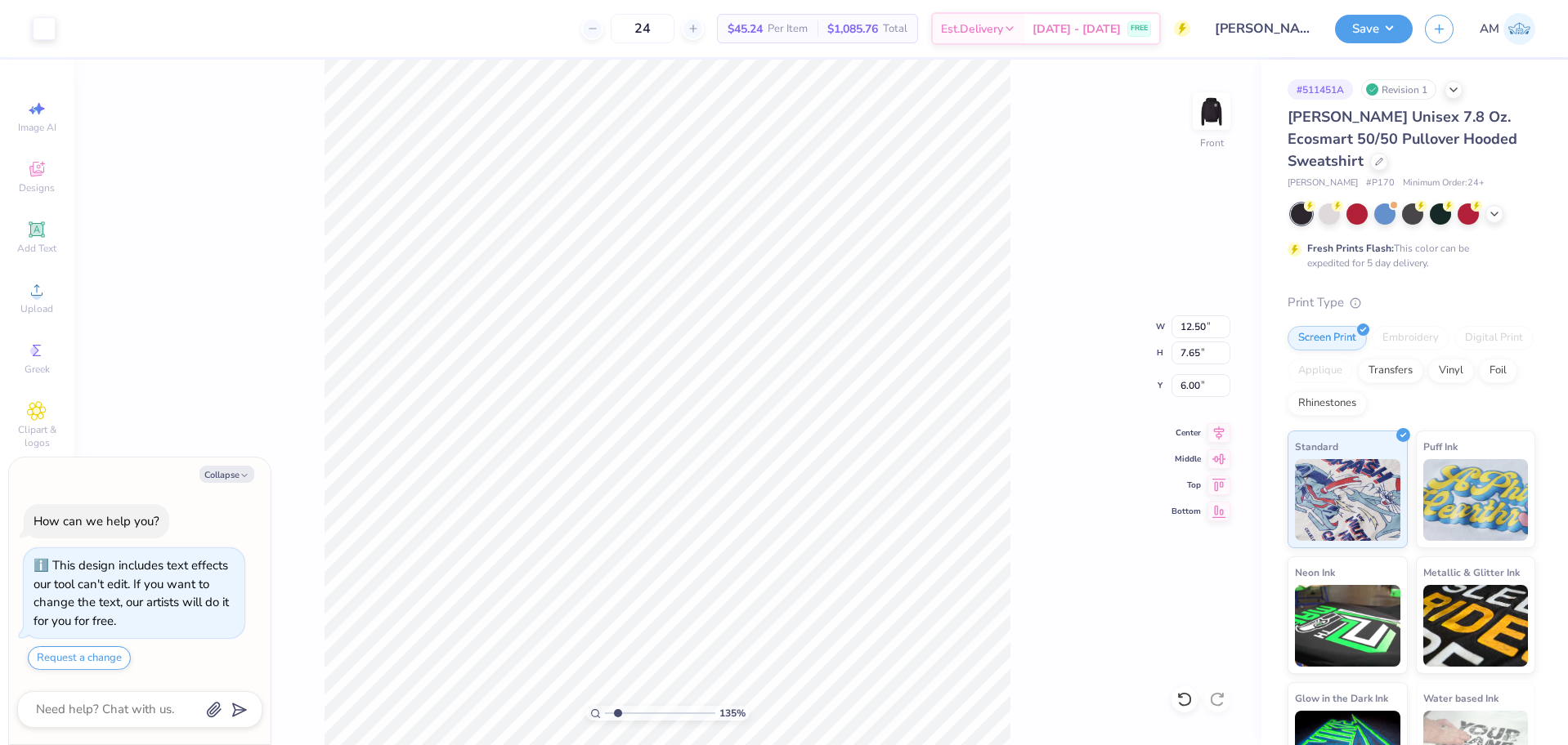
type input "2.01445811466782"
type textarea "x"
type input "1"
click at [1379, 30] on button "Save" at bounding box center [1373, 26] width 78 height 29
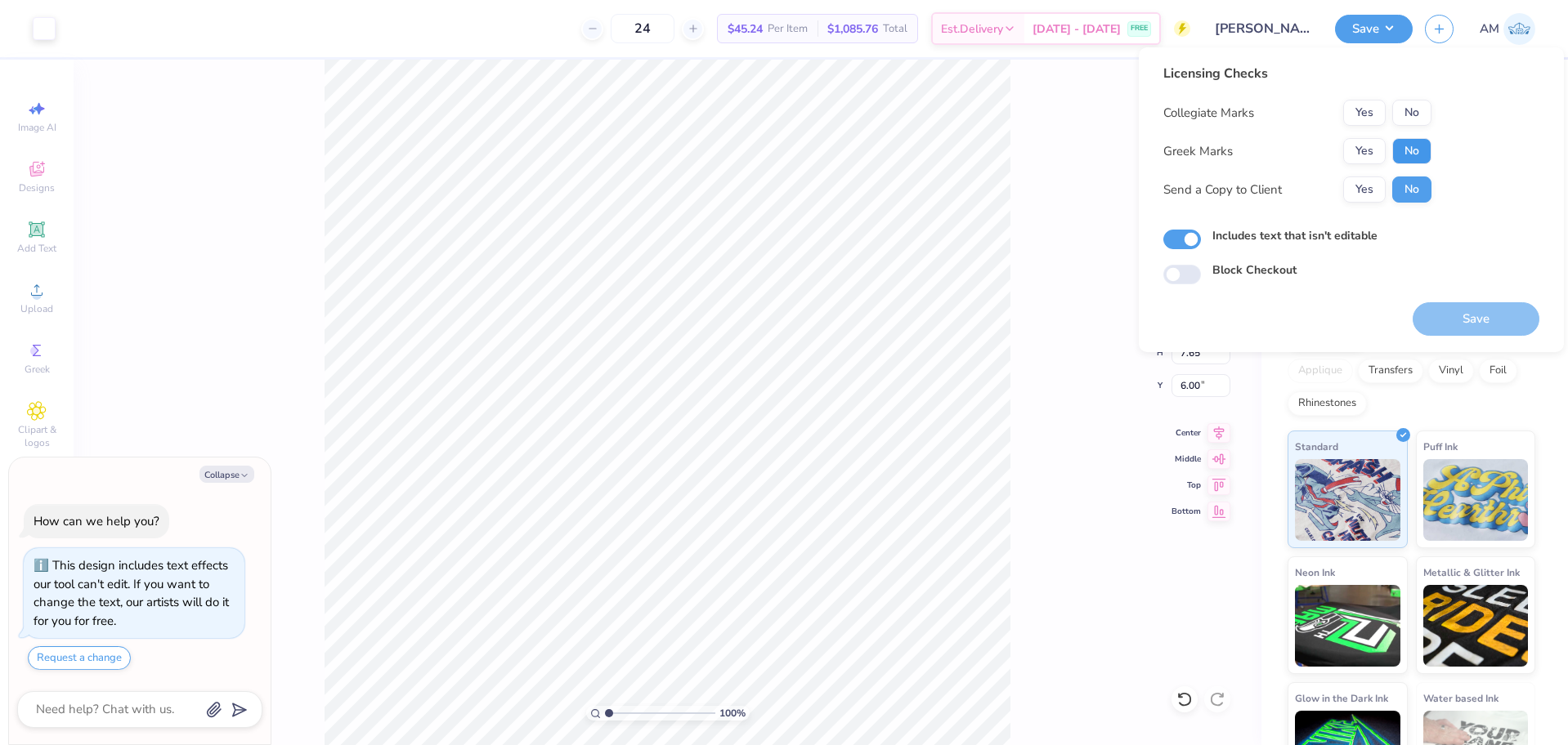
click at [1412, 148] on button "No" at bounding box center [1412, 151] width 39 height 26
click at [1374, 111] on button "Yes" at bounding box center [1364, 112] width 43 height 26
click at [1360, 180] on button "Yes" at bounding box center [1364, 190] width 43 height 26
click at [1464, 319] on button "Save" at bounding box center [1476, 318] width 126 height 34
type textarea "x"
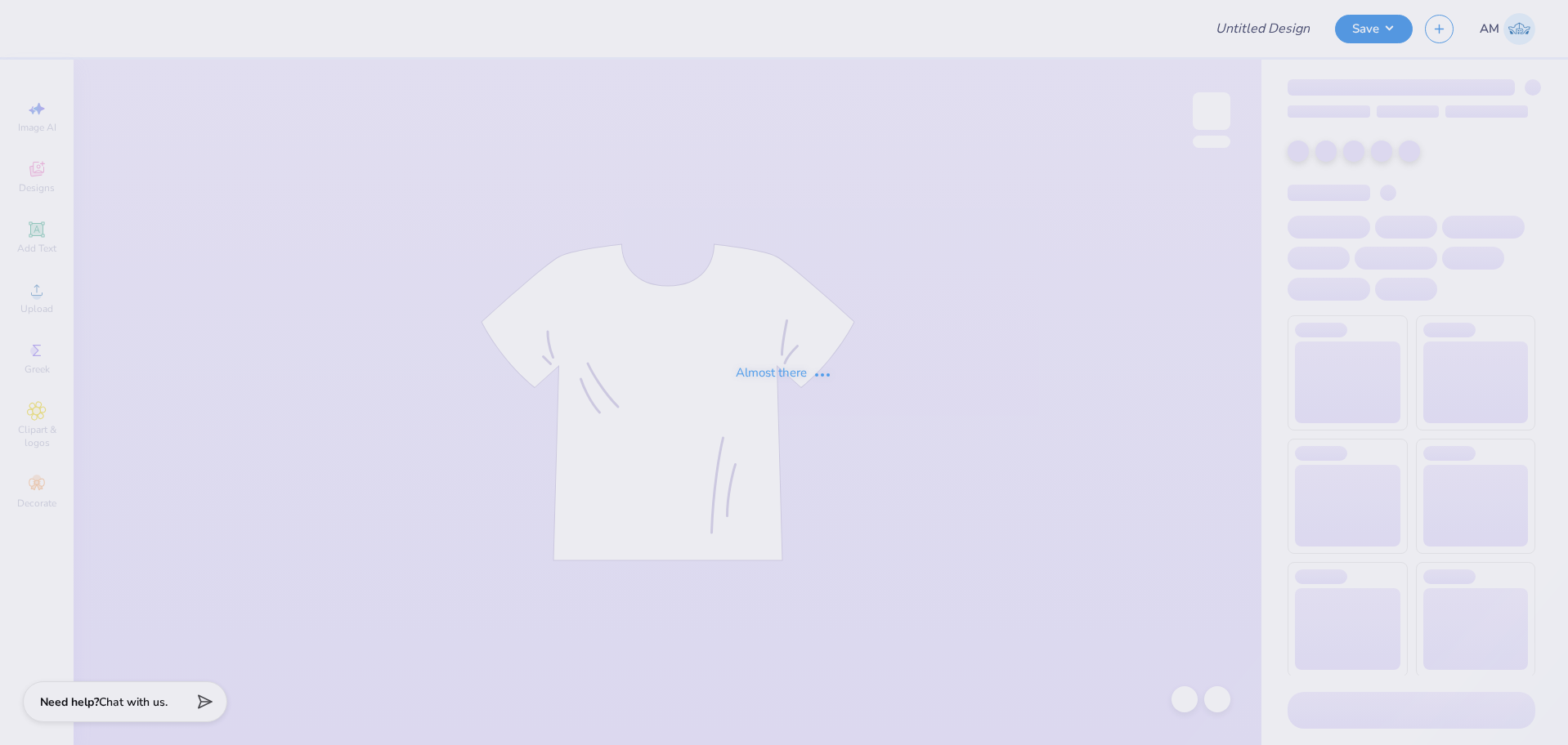
type input "[PERSON_NAME] : [GEOGRAPHIC_DATA]"
type input "University of Houston Proofs"
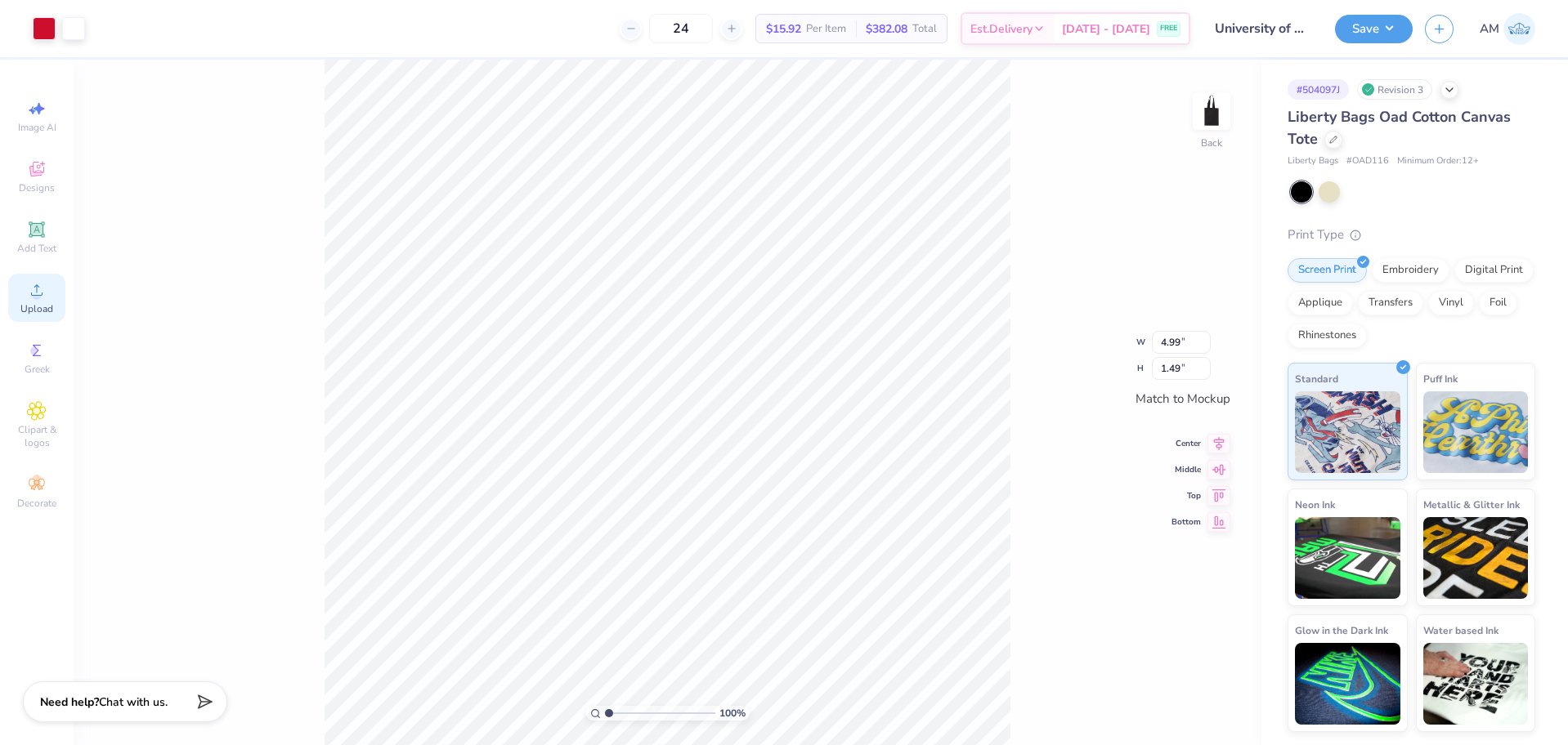
click at [27, 313] on span "Upload" at bounding box center [37, 309] width 33 height 13
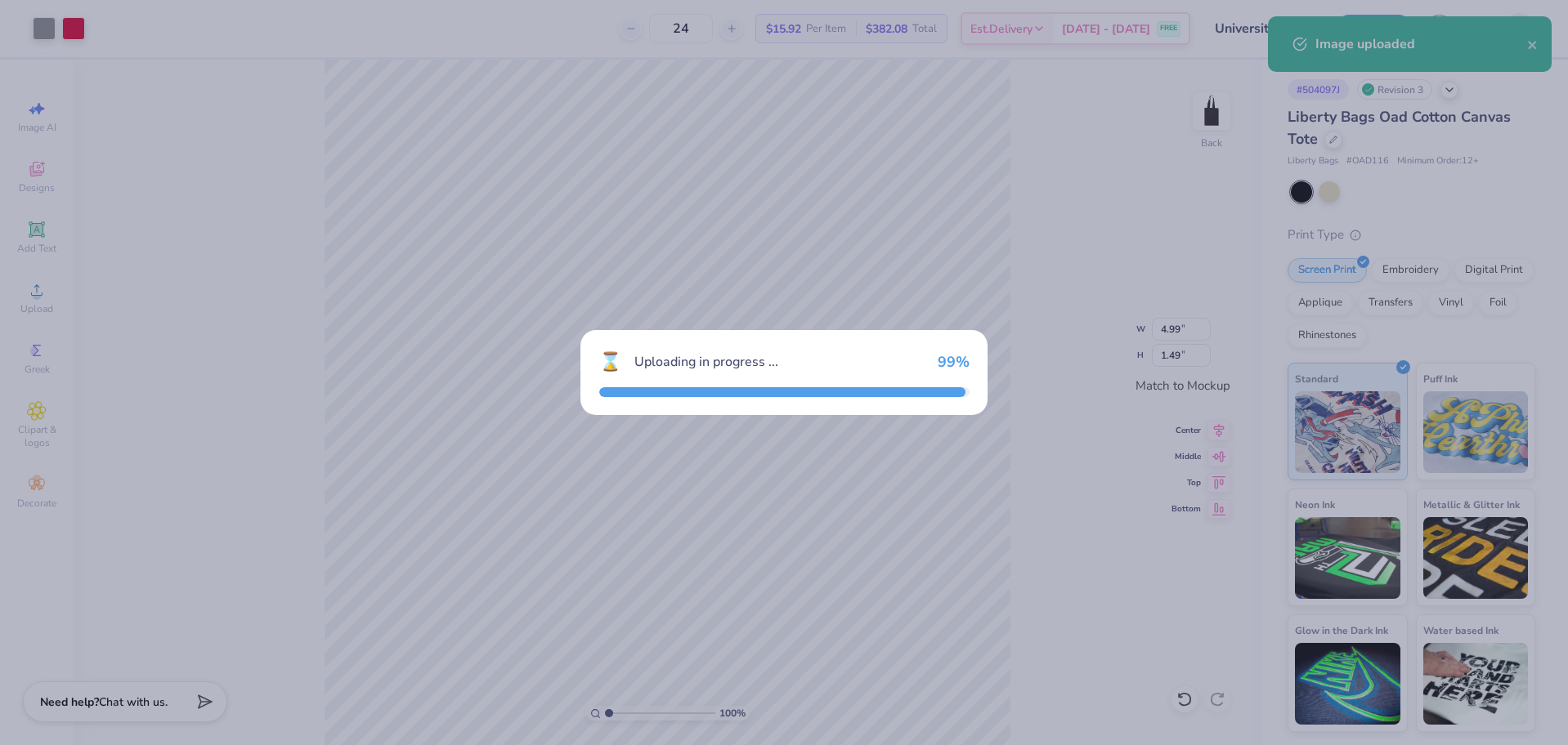
type input "1.24"
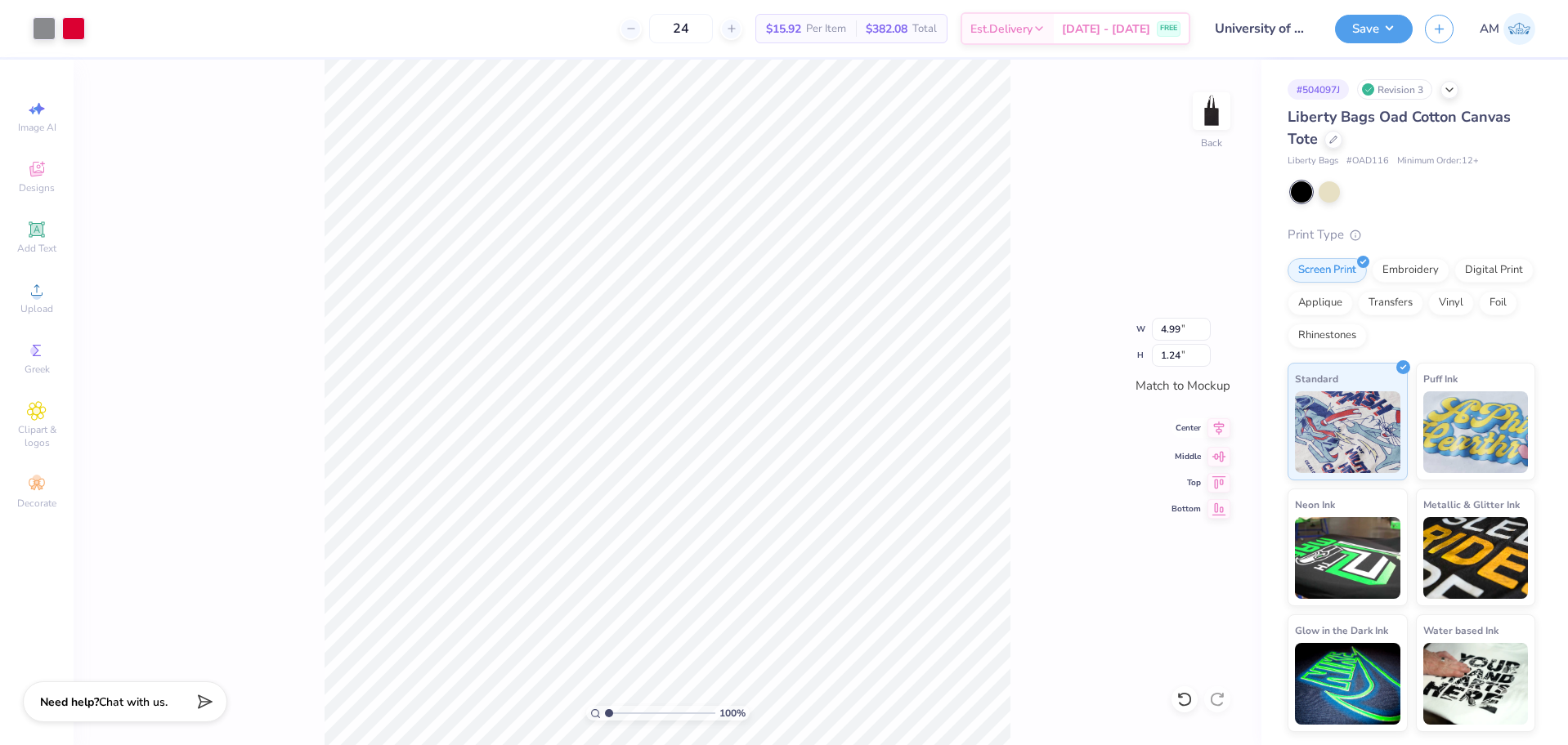
click at [1221, 436] on icon at bounding box center [1219, 428] width 23 height 20
click at [1176, 319] on input "4.99" at bounding box center [1181, 329] width 59 height 23
type input "5.00"
click at [1067, 487] on div "100 % Back W 5.00 5.00 " H 1.24 1.24 " Match to Mockup Center Middle Top Bottom" at bounding box center [667, 403] width 1188 height 686
click at [1220, 431] on icon at bounding box center [1219, 428] width 23 height 20
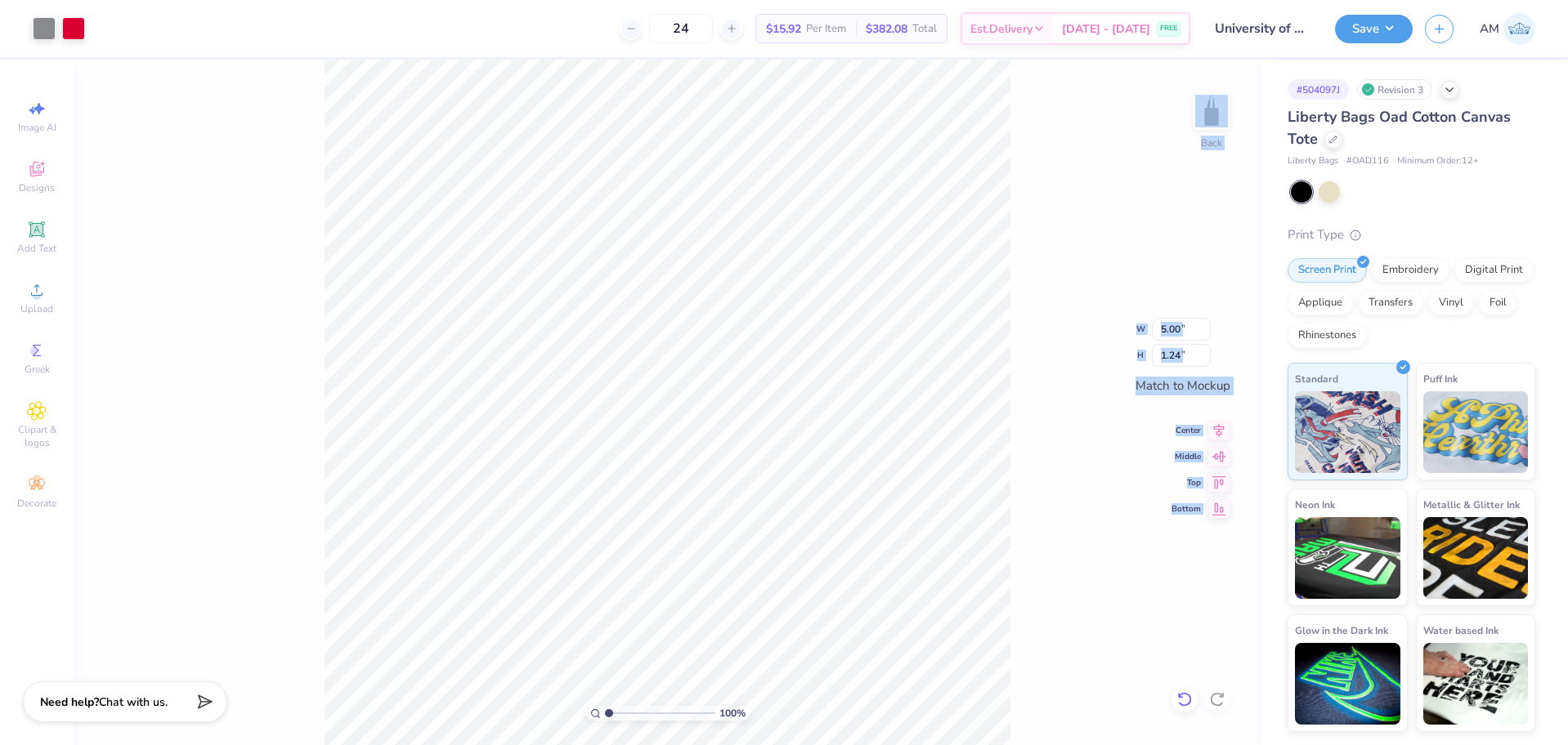
click at [1178, 689] on div "100 % Back W 5.00 5.00 " H 1.24 1.24 " Match to Mockup Center Middle Top Bottom" at bounding box center [667, 403] width 1188 height 686
click at [1181, 695] on icon at bounding box center [1184, 700] width 14 height 15
click at [1181, 701] on icon at bounding box center [1185, 700] width 16 height 16
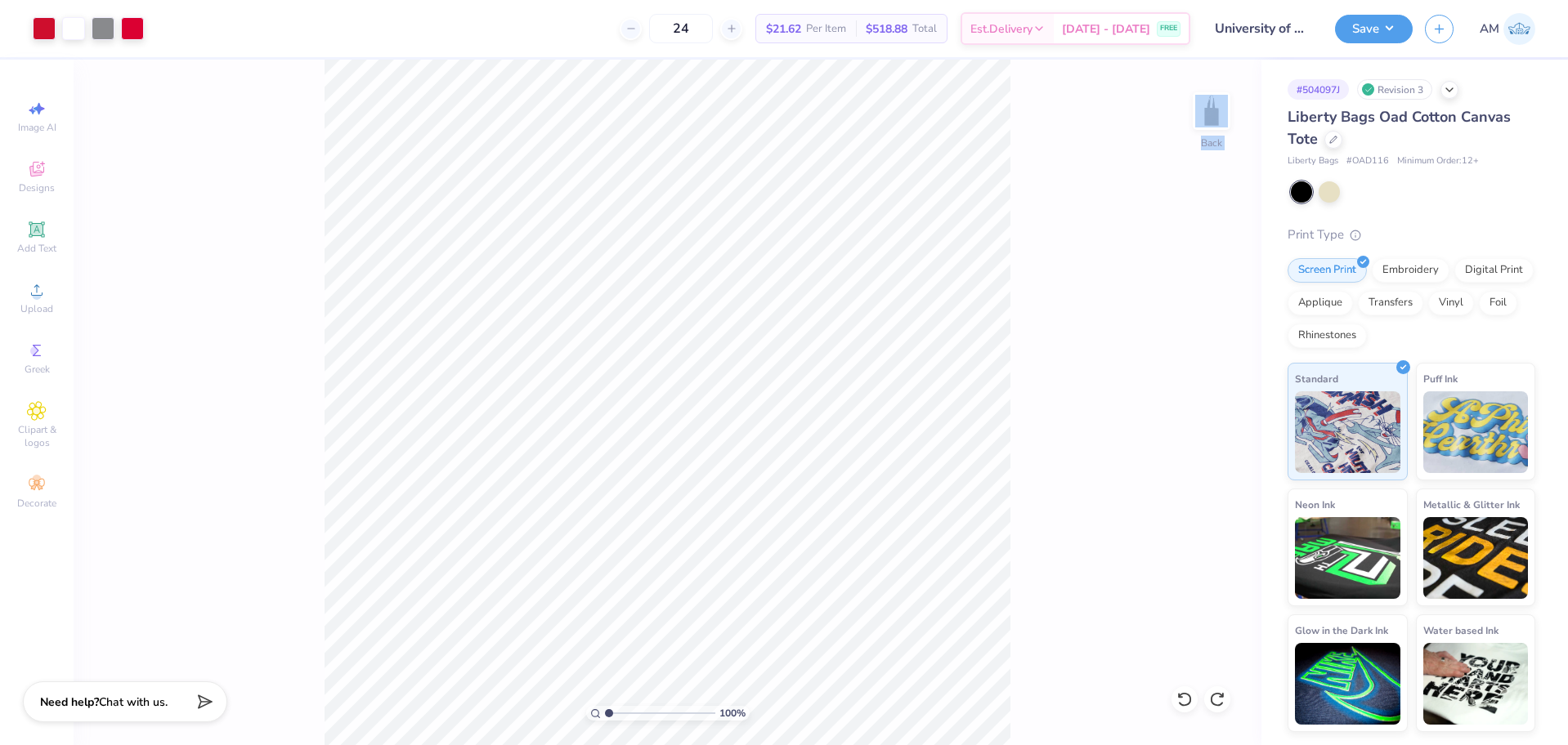
click at [1181, 699] on icon at bounding box center [1185, 700] width 16 height 16
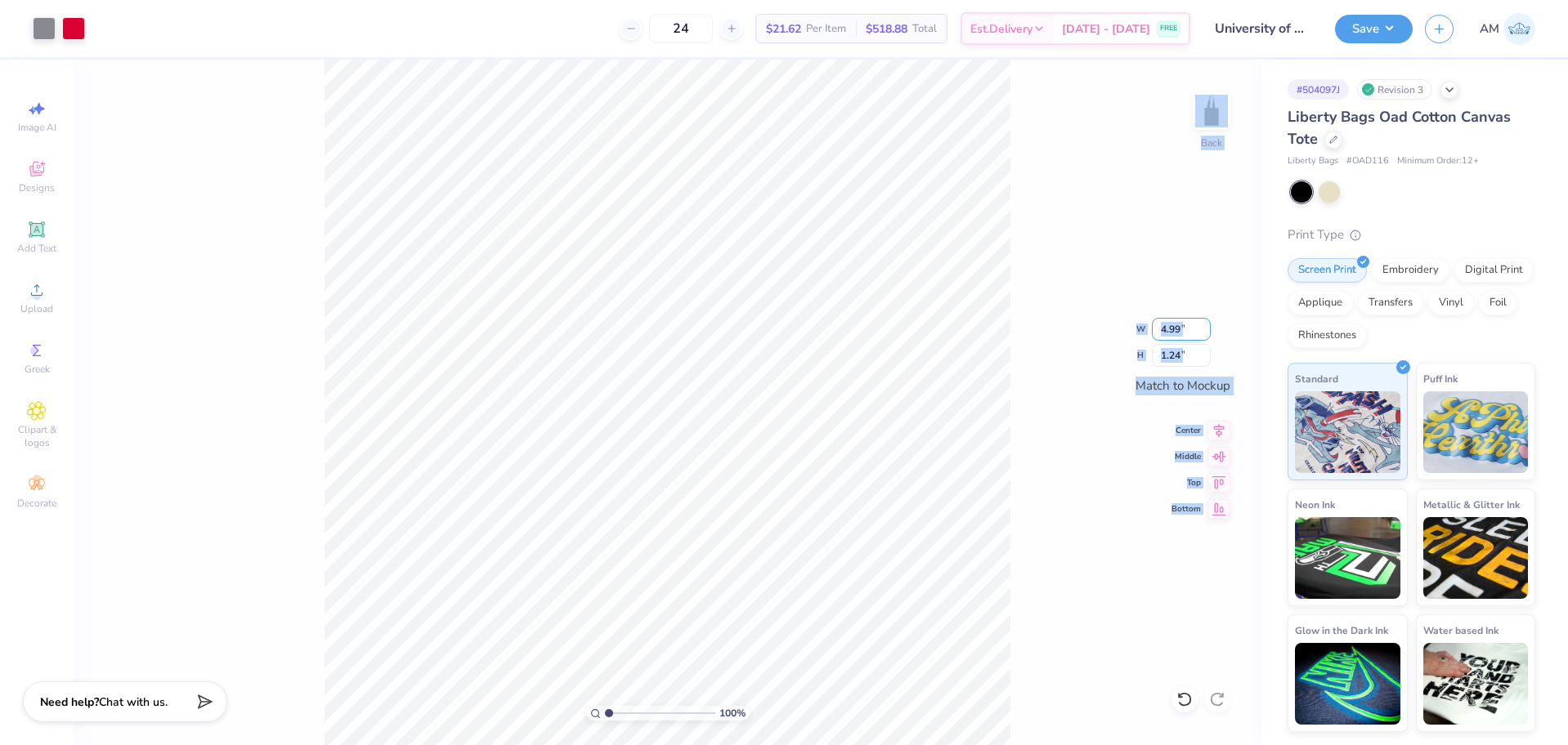
click at [1170, 331] on input "4.99" at bounding box center [1181, 329] width 59 height 23
type input "5.00"
click at [1044, 514] on div "100 % Back W 5.00 5.00 " H 1.24 1.24 " Match to Mockup Center Middle Top Bottom" at bounding box center [667, 403] width 1188 height 686
click at [1217, 432] on icon at bounding box center [1219, 428] width 23 height 20
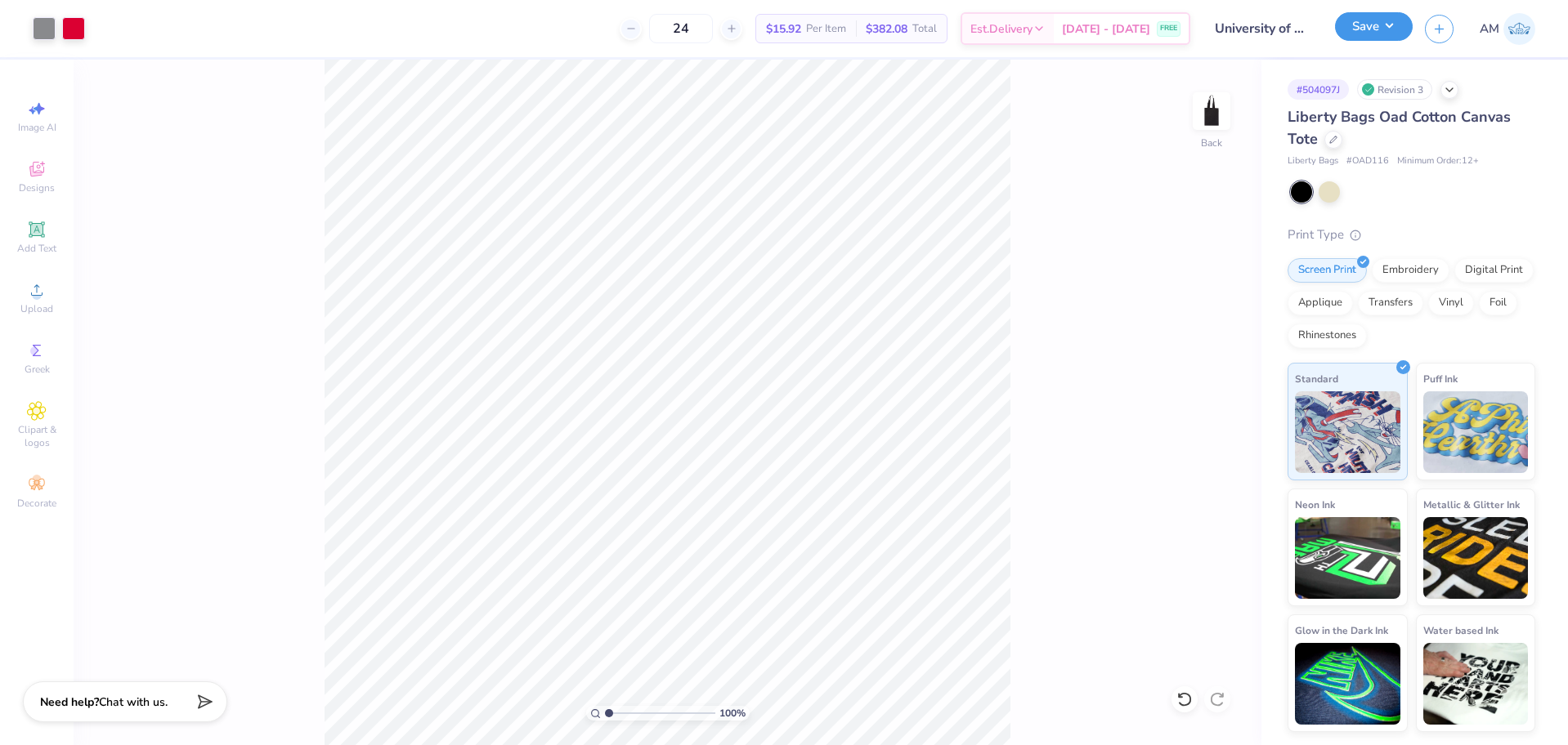
click at [1373, 23] on button "Save" at bounding box center [1373, 26] width 78 height 29
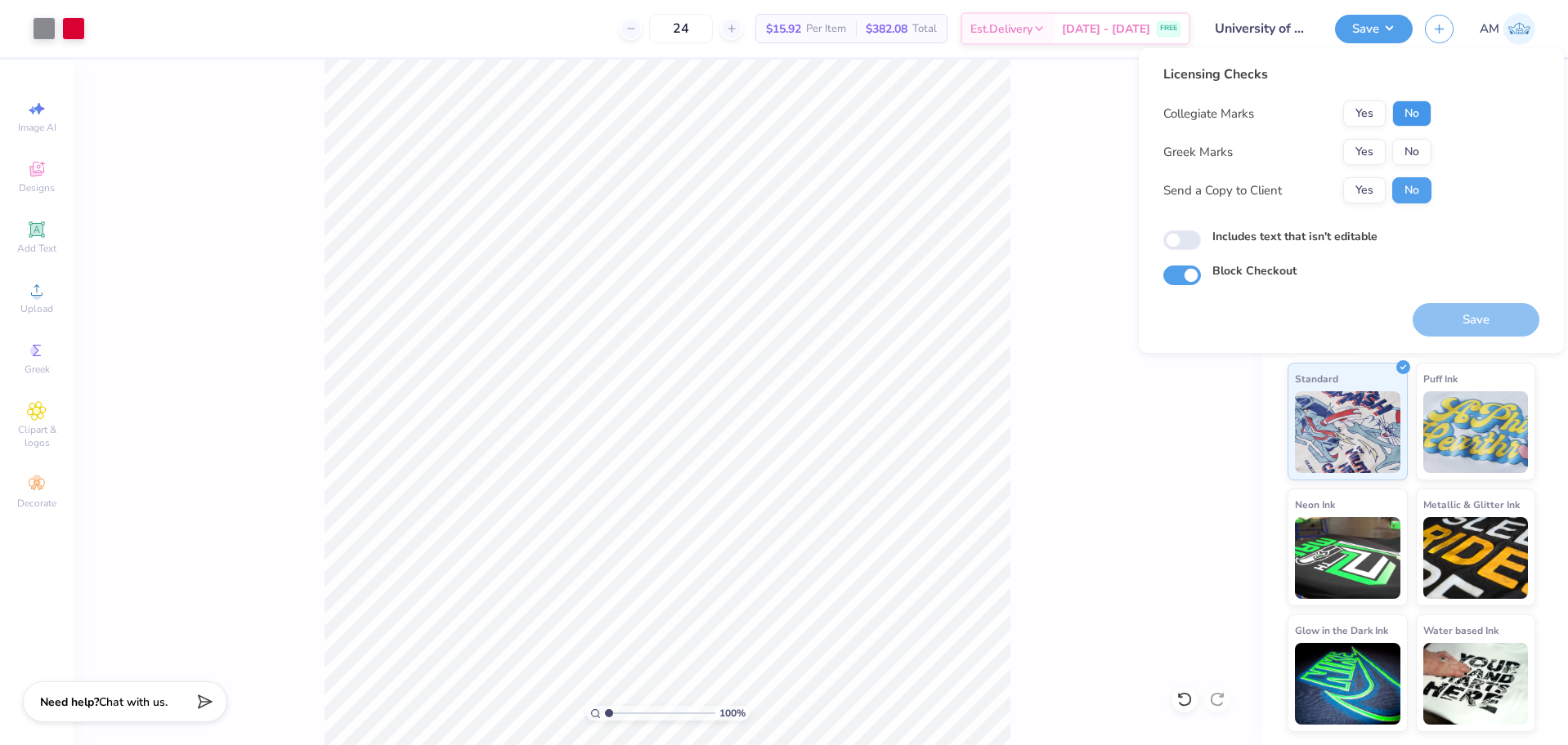
click at [1415, 112] on button "No" at bounding box center [1412, 113] width 39 height 26
click at [1414, 147] on button "No" at bounding box center [1412, 152] width 39 height 26
click at [1364, 184] on button "Yes" at bounding box center [1364, 190] width 43 height 26
click at [1169, 242] on input "Includes text that isn't editable" at bounding box center [1182, 240] width 38 height 20
checkbox input "true"
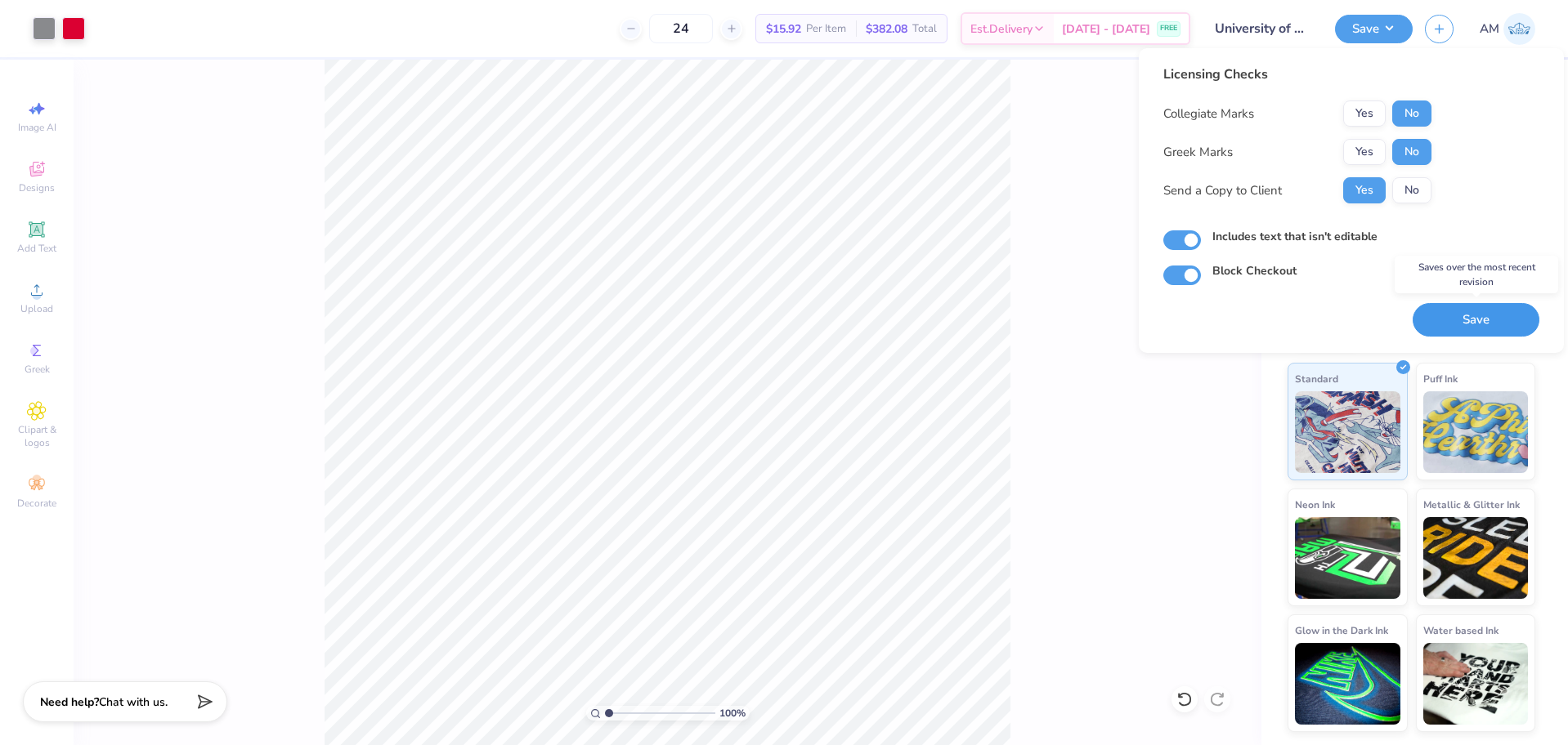
click at [1474, 313] on button "Save" at bounding box center [1476, 319] width 126 height 34
